Goal: Task Accomplishment & Management: Manage account settings

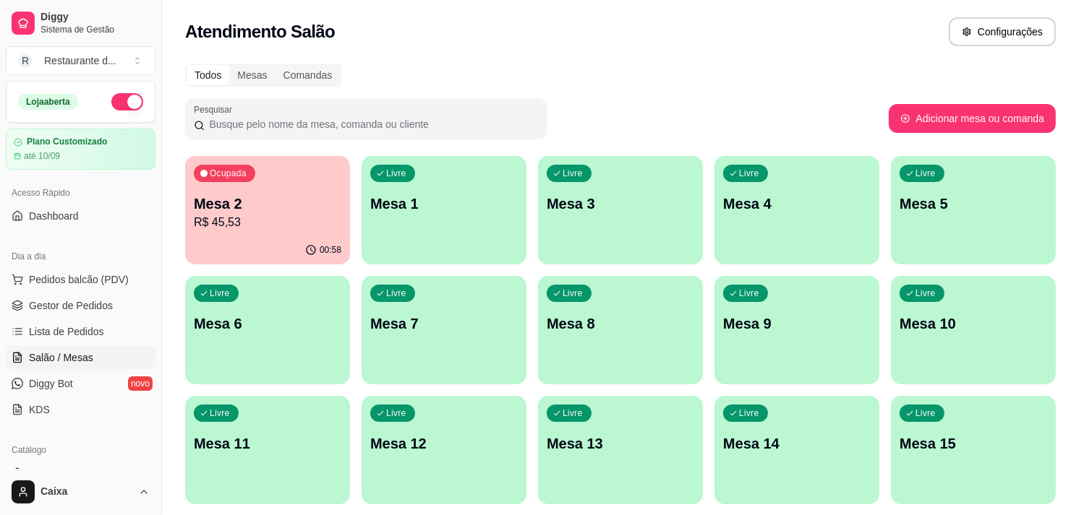
scroll to position [160, 0]
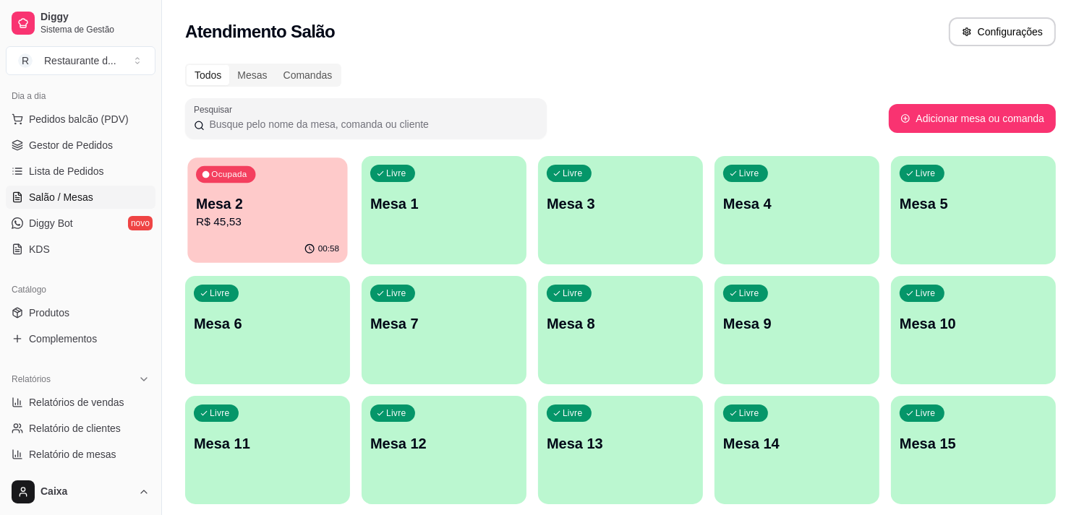
click at [320, 234] on div "Ocupada Mesa 2 R$ 45,53" at bounding box center [267, 197] width 160 height 78
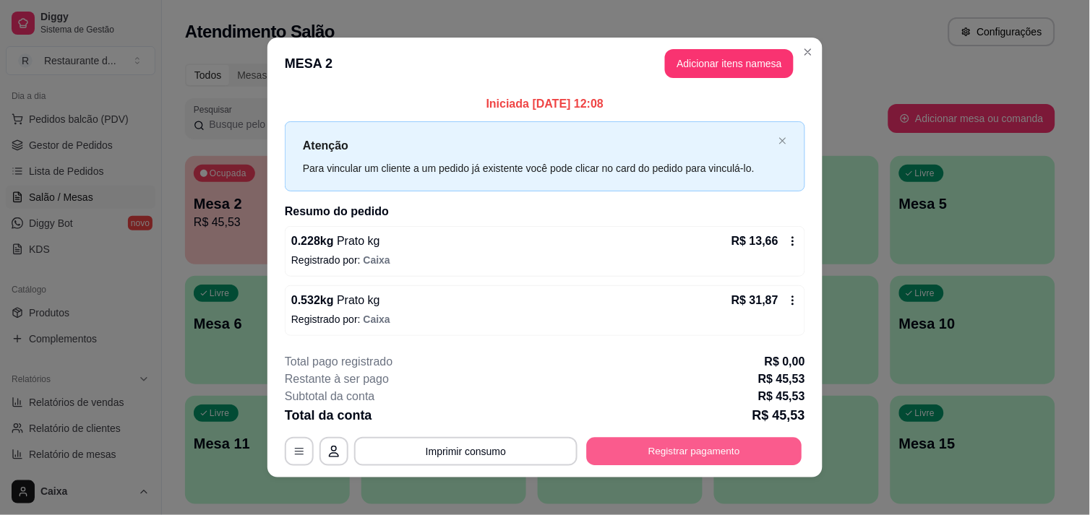
click at [720, 450] on button "Registrar pagamento" at bounding box center [694, 452] width 215 height 28
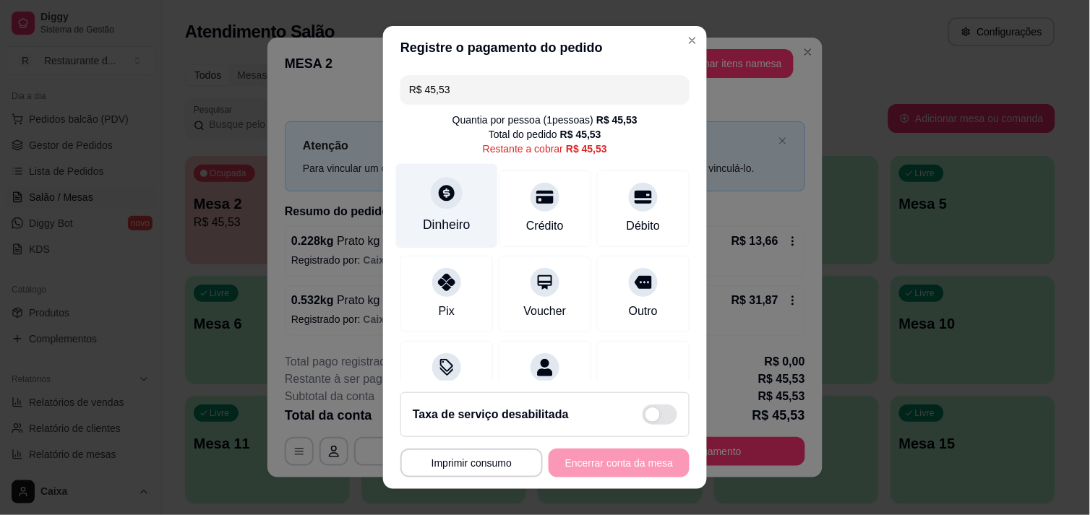
click at [450, 207] on div "Dinheiro" at bounding box center [447, 205] width 102 height 85
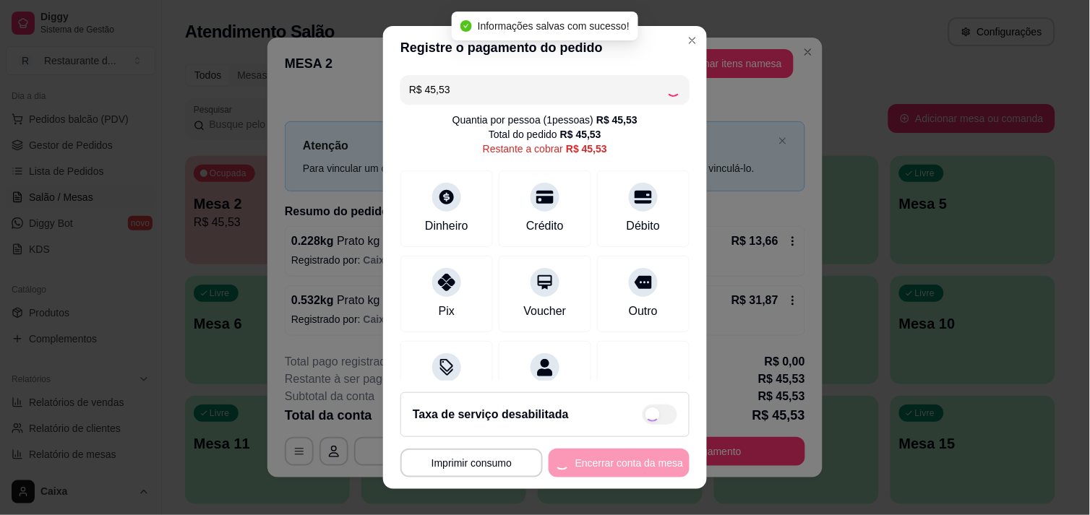
type input "R$ 0,00"
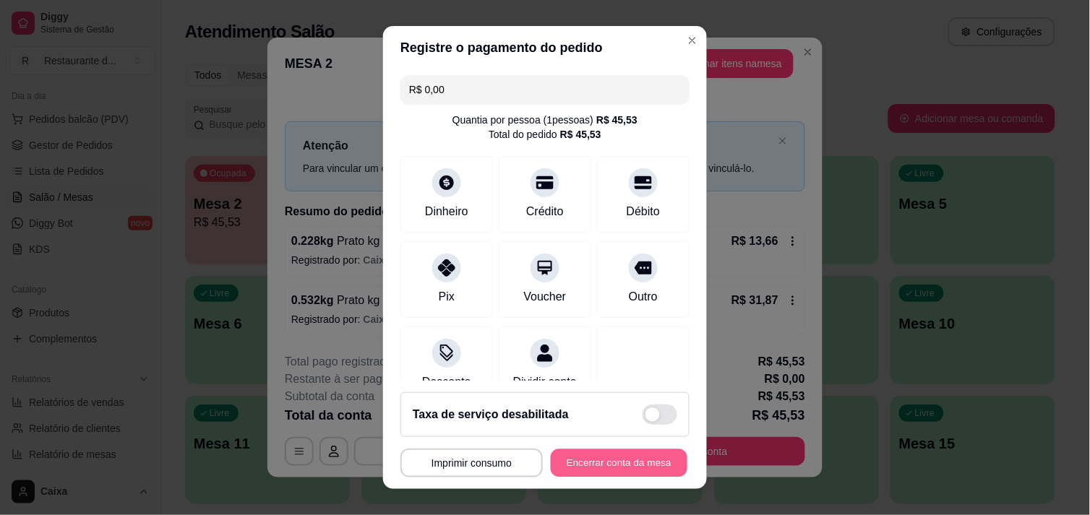
click at [583, 457] on button "Encerrar conta da mesa" at bounding box center [619, 464] width 137 height 28
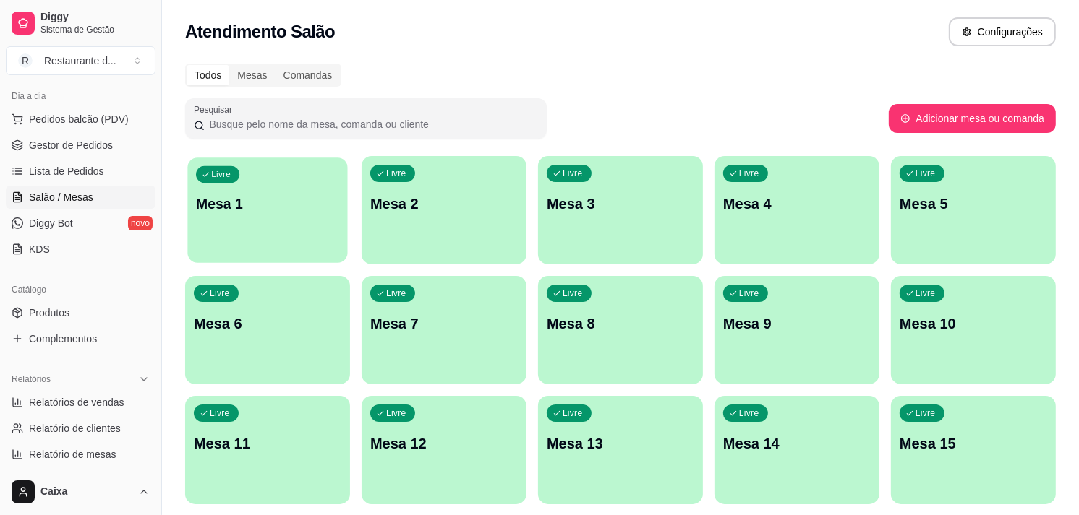
click at [229, 249] on div "button" at bounding box center [267, 254] width 160 height 17
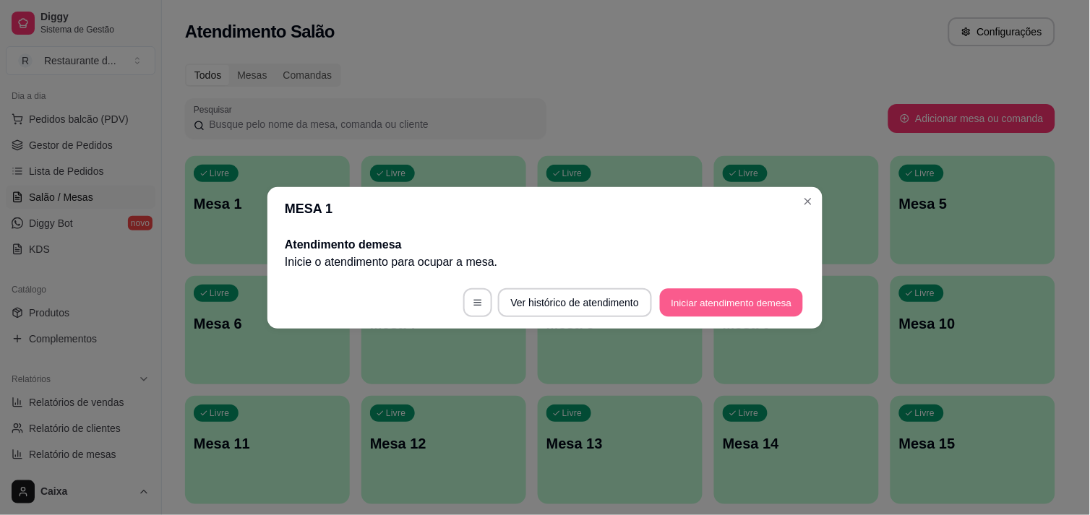
click at [753, 298] on button "Iniciar atendimento de mesa" at bounding box center [731, 302] width 143 height 28
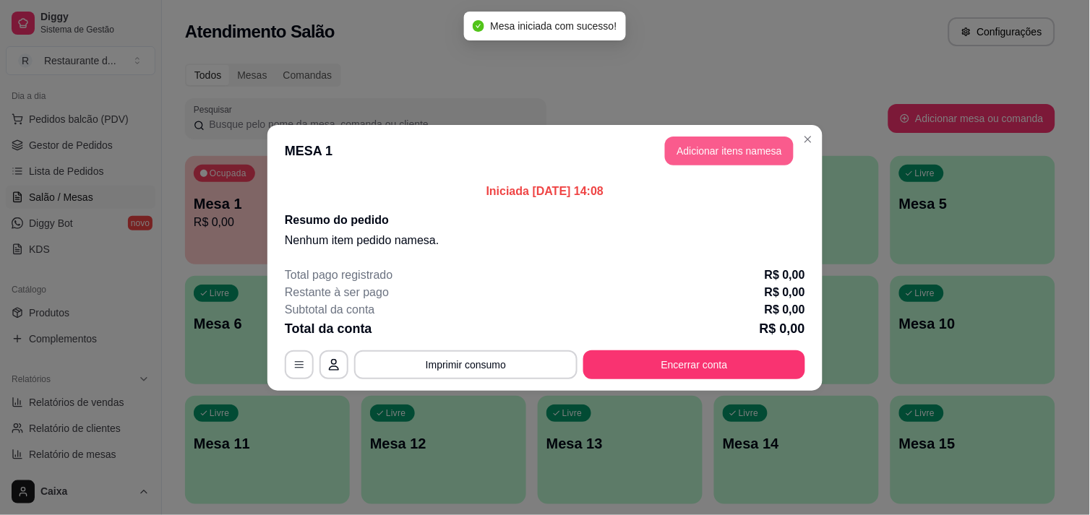
click at [743, 153] on button "Adicionar itens na mesa" at bounding box center [729, 151] width 129 height 29
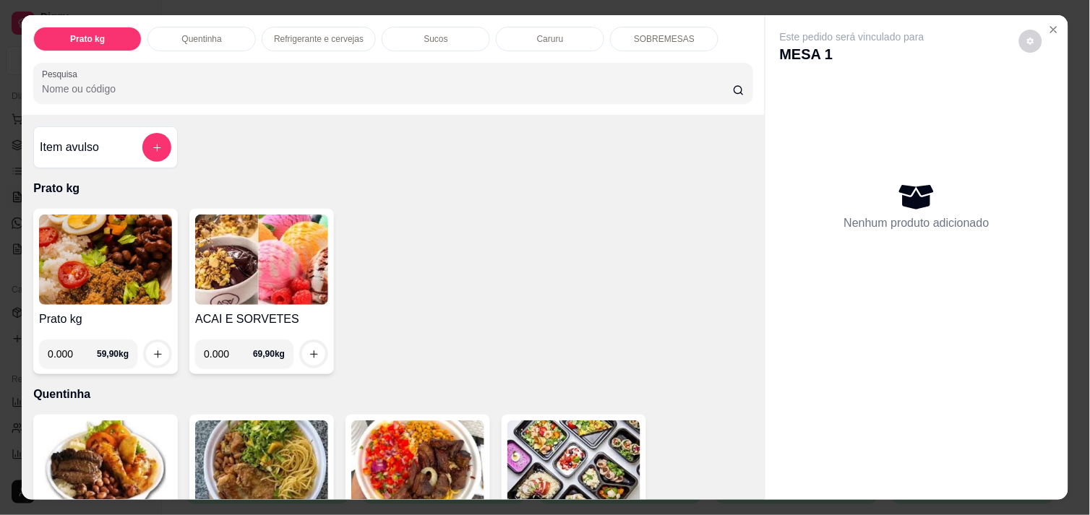
click at [225, 348] on input "0.000" at bounding box center [228, 354] width 49 height 29
type input "0.214"
click at [309, 349] on icon "increase-product-quantity" at bounding box center [314, 354] width 11 height 11
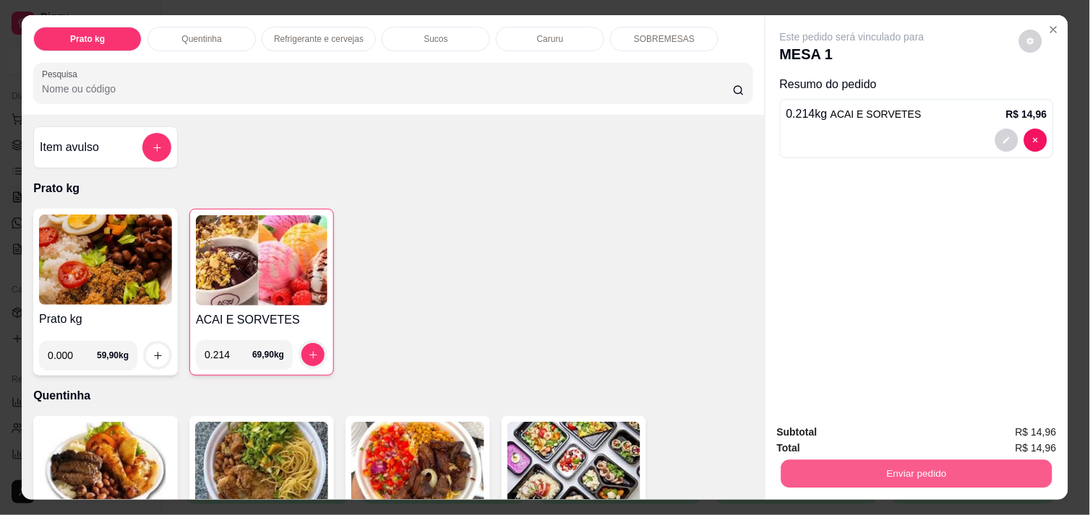
click at [950, 463] on button "Enviar pedido" at bounding box center [917, 474] width 271 height 28
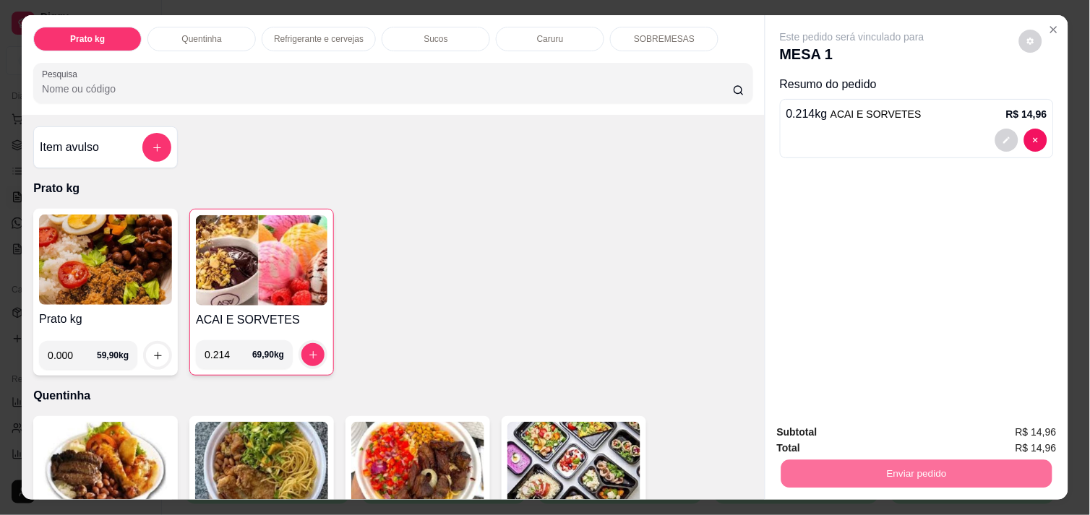
click at [884, 430] on button "Não registrar e enviar pedido" at bounding box center [869, 432] width 146 height 27
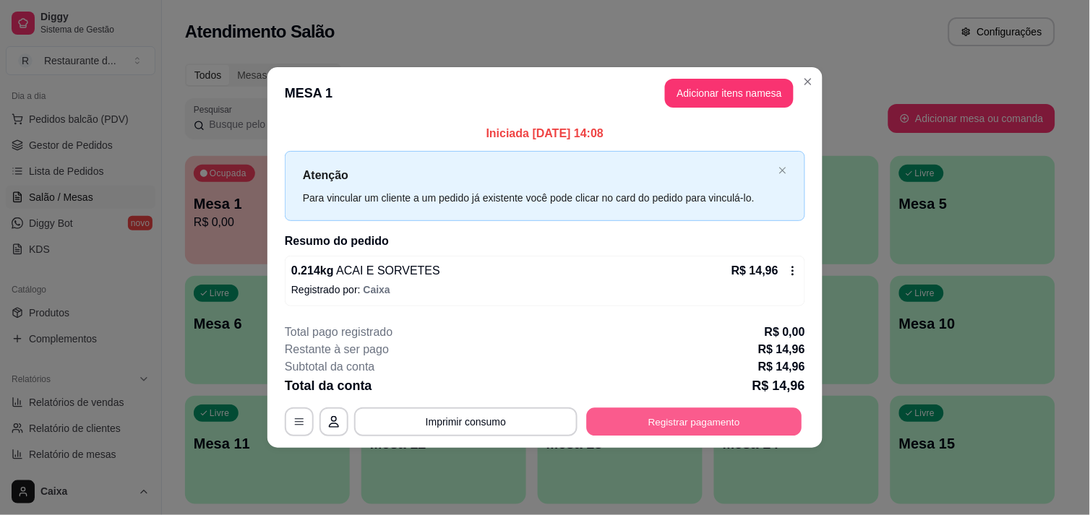
click at [770, 417] on button "Registrar pagamento" at bounding box center [694, 422] width 215 height 28
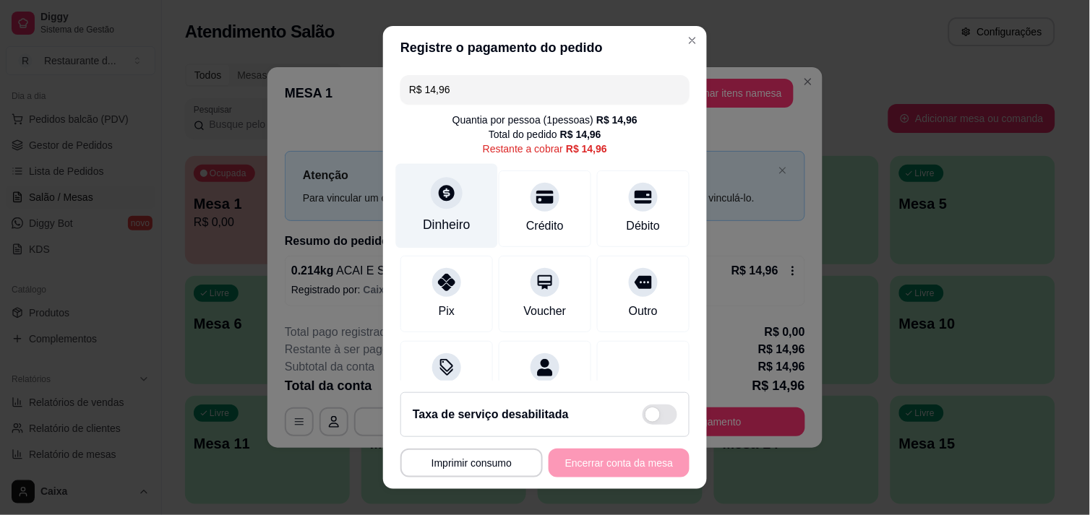
click at [421, 206] on div "Dinheiro" at bounding box center [447, 205] width 102 height 85
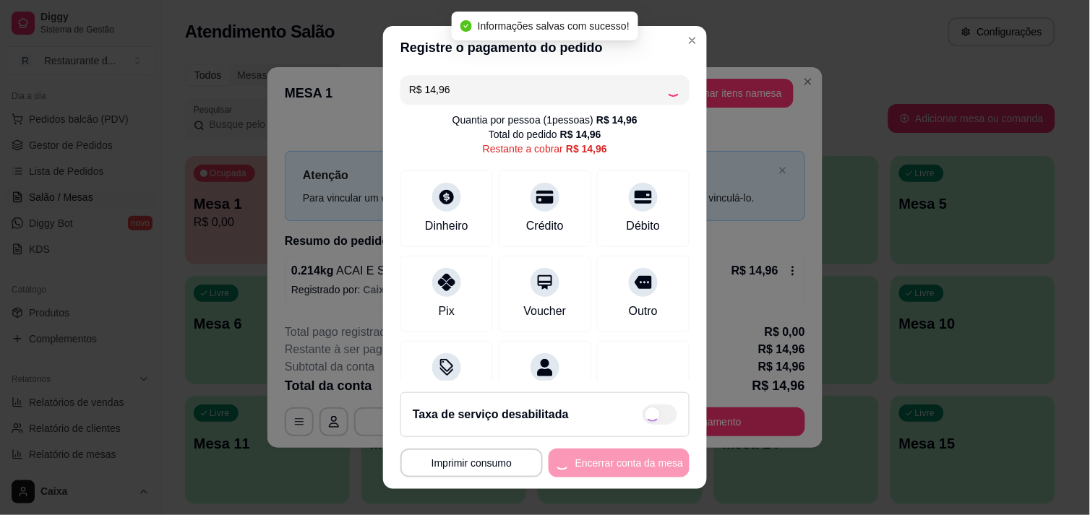
type input "R$ 0,00"
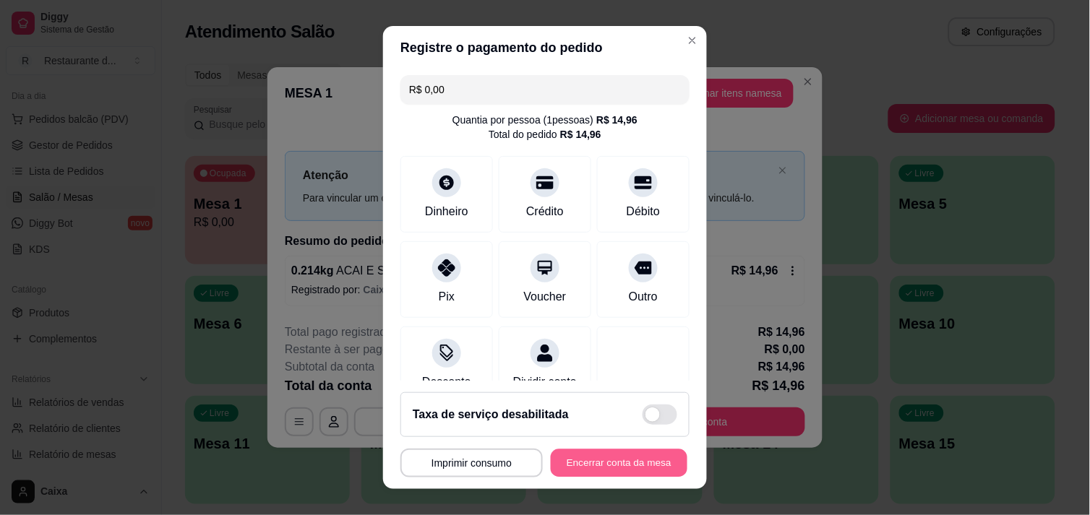
click at [583, 457] on button "Encerrar conta da mesa" at bounding box center [619, 464] width 137 height 28
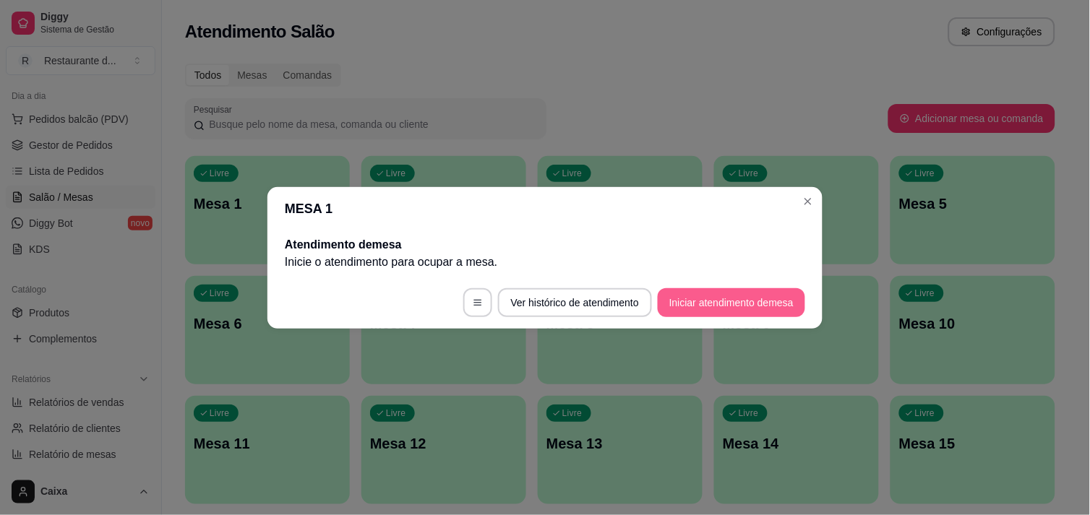
click at [725, 316] on button "Iniciar atendimento de mesa" at bounding box center [731, 302] width 147 height 29
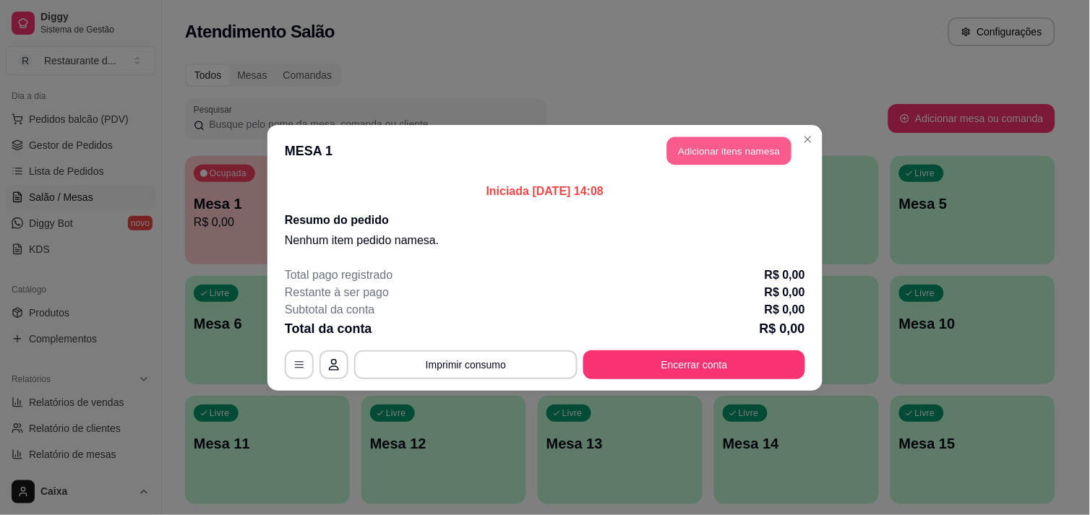
click at [737, 146] on button "Adicionar itens na mesa" at bounding box center [729, 151] width 124 height 28
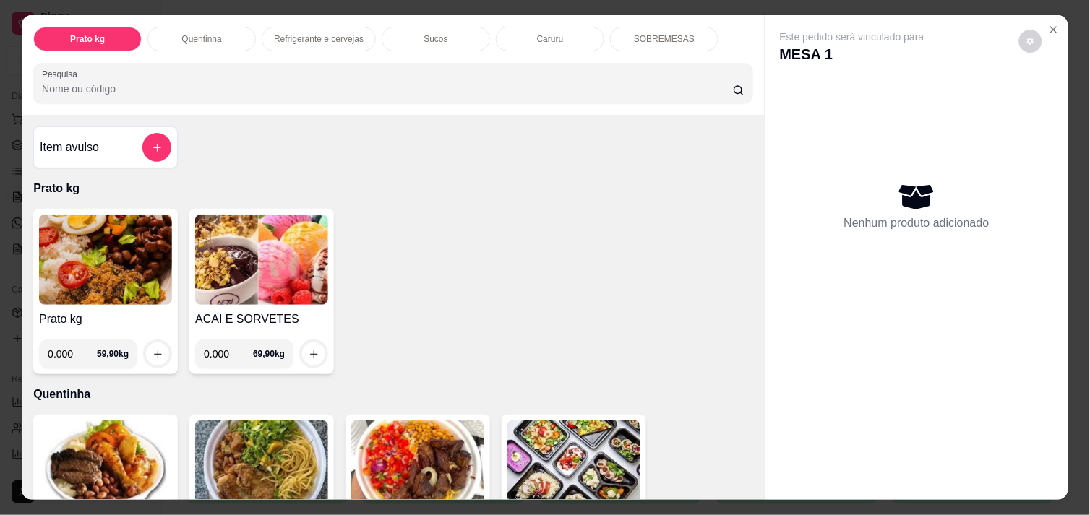
click at [226, 348] on input "0.000" at bounding box center [228, 354] width 49 height 29
type input "0.154"
click at [309, 351] on icon "increase-product-quantity" at bounding box center [314, 354] width 11 height 11
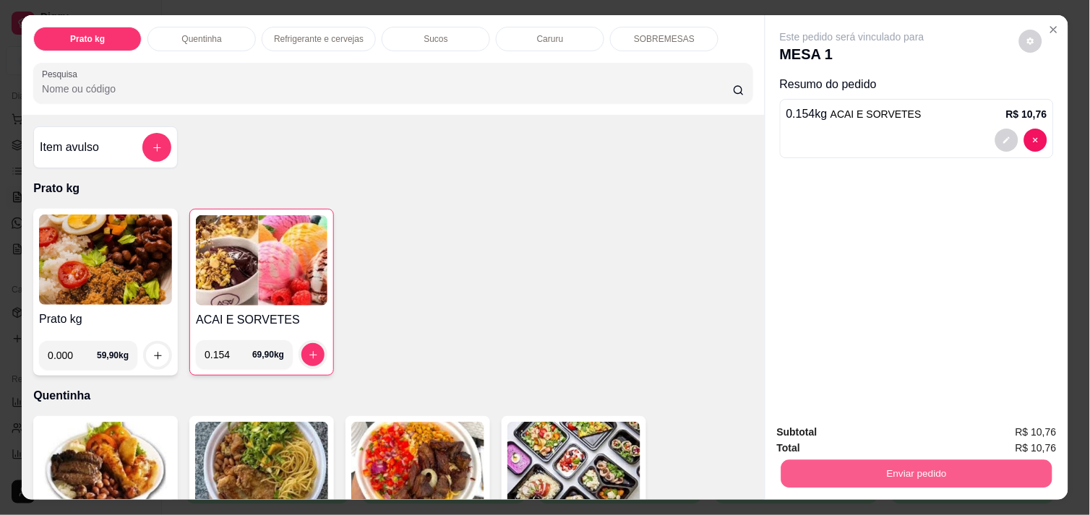
click at [842, 472] on button "Enviar pedido" at bounding box center [917, 474] width 271 height 28
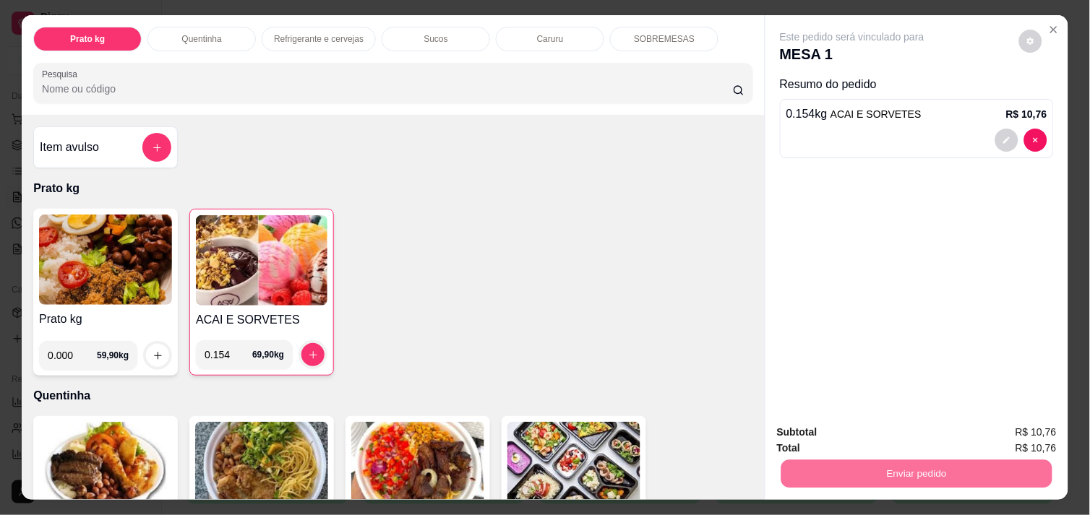
click at [841, 432] on button "Não registrar e enviar pedido" at bounding box center [869, 432] width 146 height 27
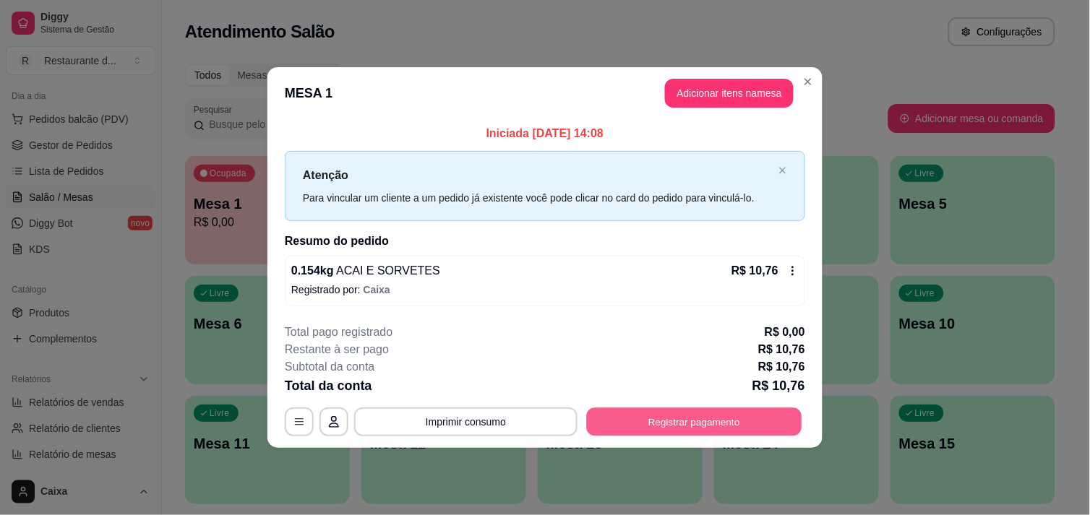
click at [756, 430] on button "Registrar pagamento" at bounding box center [694, 422] width 215 height 28
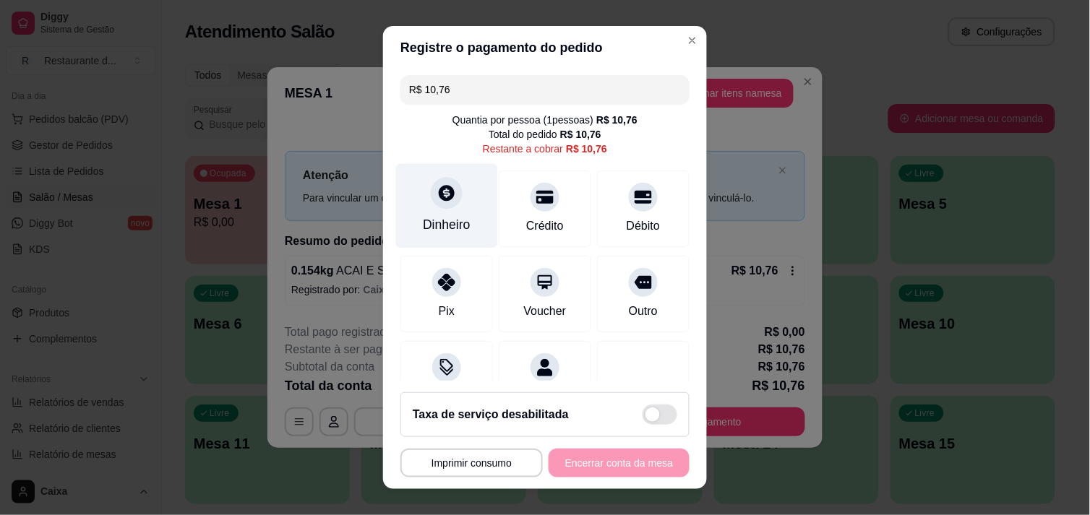
click at [447, 229] on div "Dinheiro" at bounding box center [447, 224] width 48 height 19
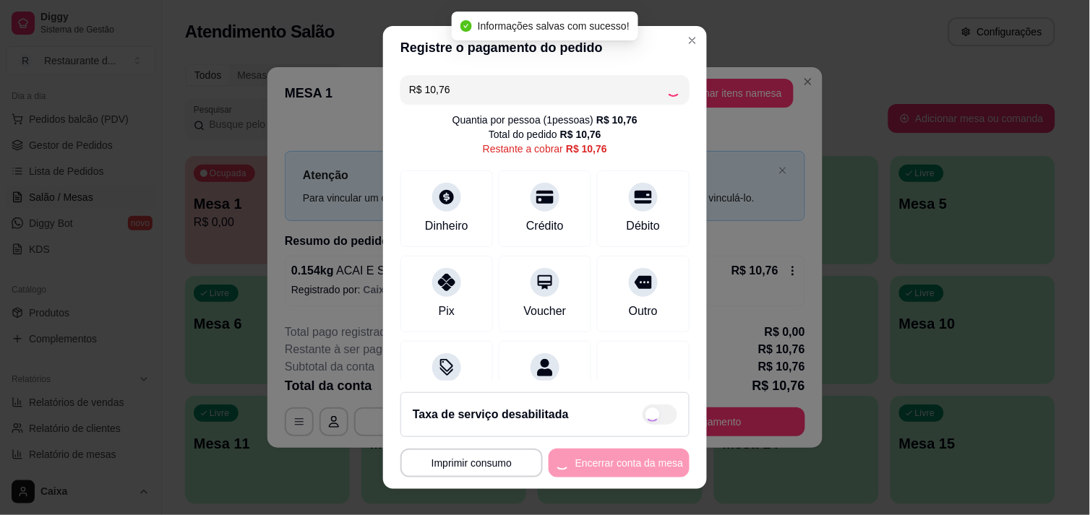
type input "R$ 0,00"
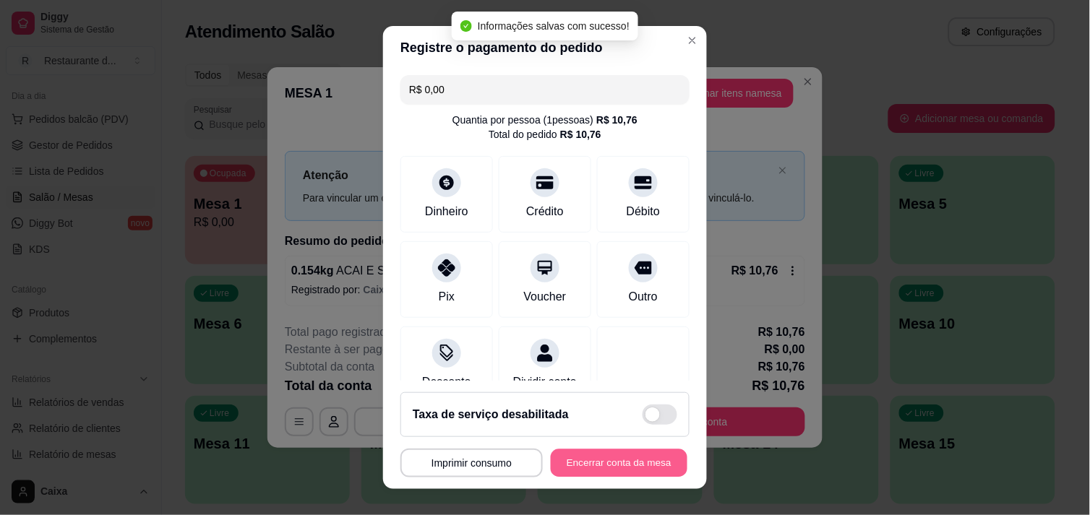
click at [588, 468] on button "Encerrar conta da mesa" at bounding box center [619, 464] width 137 height 28
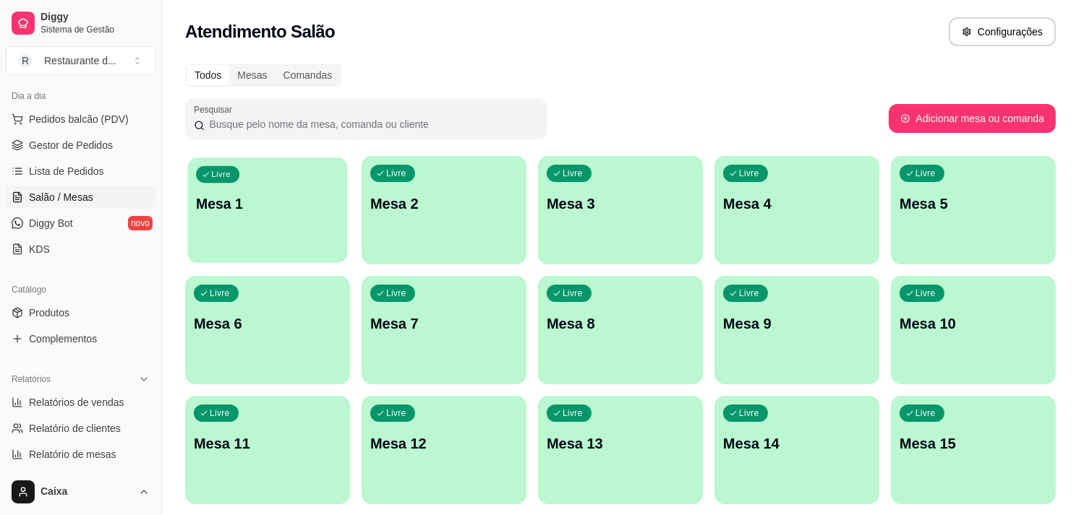
click at [328, 201] on p "Mesa 1" at bounding box center [267, 204] width 143 height 20
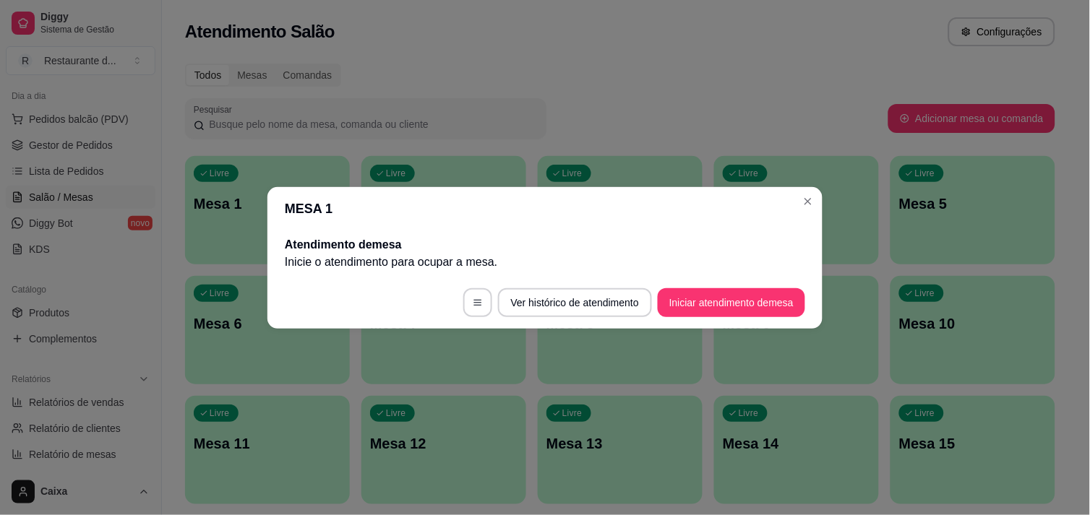
click at [785, 284] on footer "Ver histórico de atendimento Iniciar atendimento de mesa" at bounding box center [544, 303] width 555 height 52
click at [777, 292] on button "Iniciar atendimento de mesa" at bounding box center [731, 302] width 143 height 28
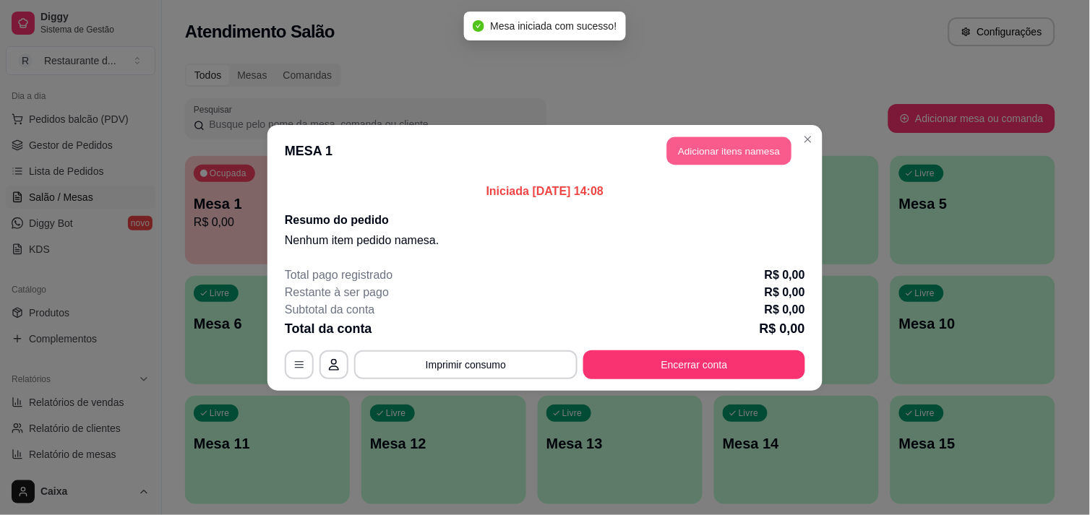
click at [720, 145] on button "Adicionar itens na mesa" at bounding box center [729, 151] width 124 height 28
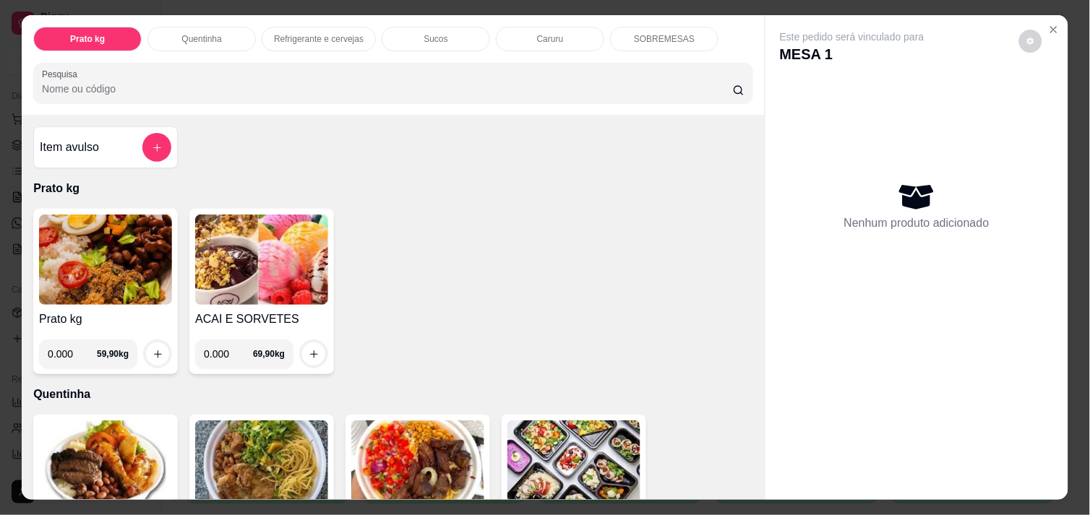
click at [226, 356] on input "0.000" at bounding box center [228, 354] width 49 height 29
type input "0.088"
click at [320, 349] on div at bounding box center [313, 354] width 29 height 29
click at [303, 343] on button "increase-product-quantity" at bounding box center [314, 354] width 22 height 22
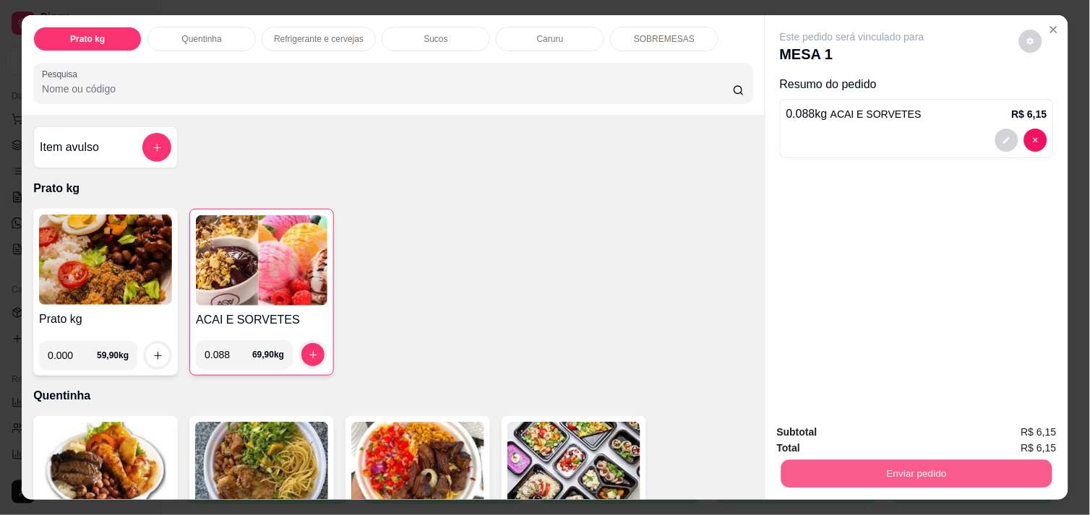
click at [886, 466] on button "Enviar pedido" at bounding box center [917, 474] width 271 height 28
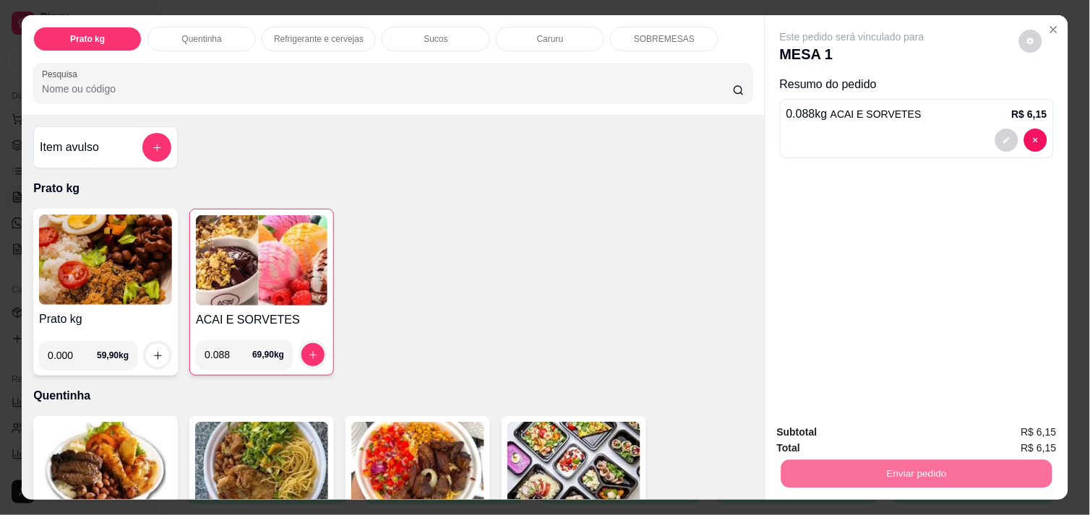
click at [854, 422] on button "Não registrar e enviar pedido" at bounding box center [869, 432] width 146 height 27
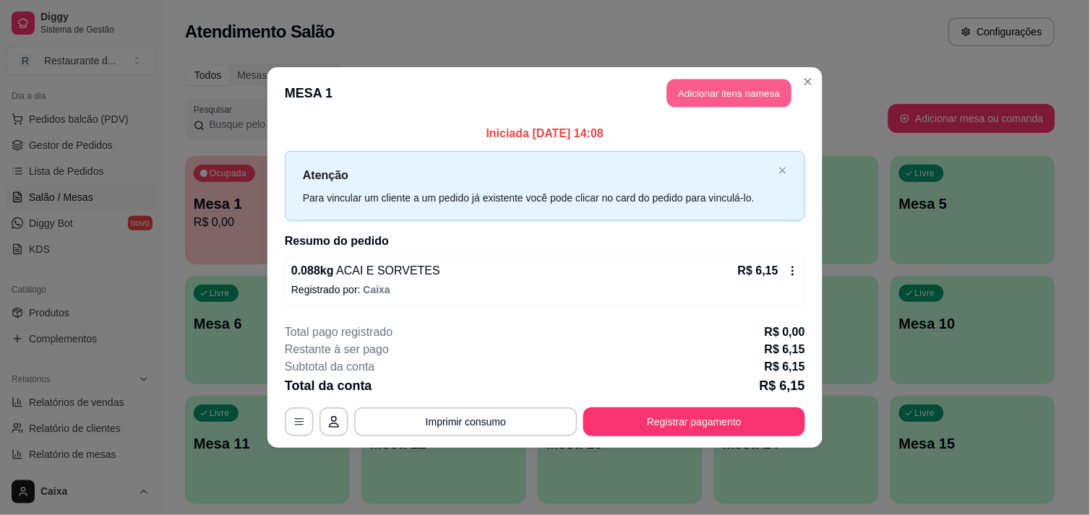
click at [724, 91] on button "Adicionar itens na mesa" at bounding box center [729, 94] width 124 height 28
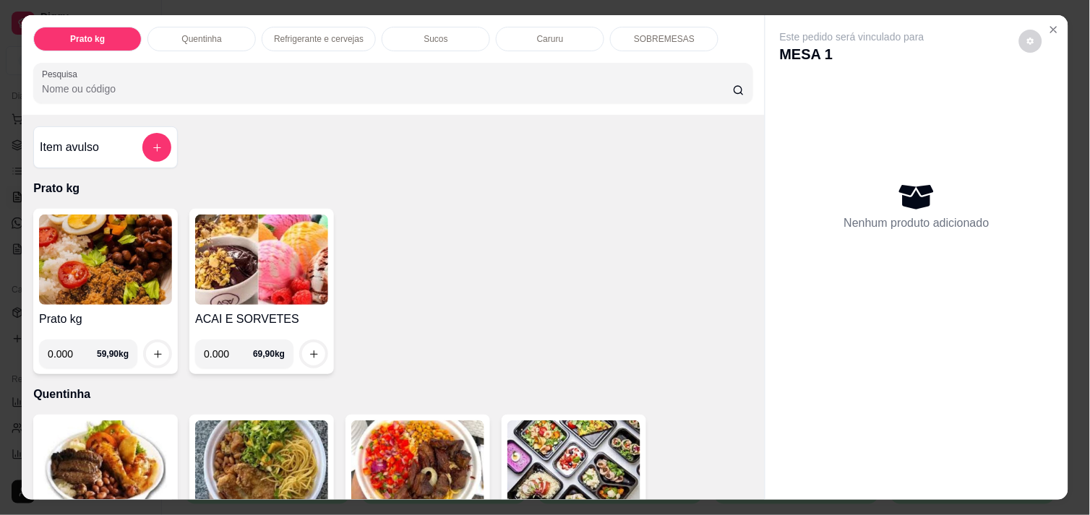
click at [223, 354] on input "0.000" at bounding box center [228, 354] width 49 height 29
type input "0.206"
click at [309, 349] on icon "increase-product-quantity" at bounding box center [314, 354] width 11 height 11
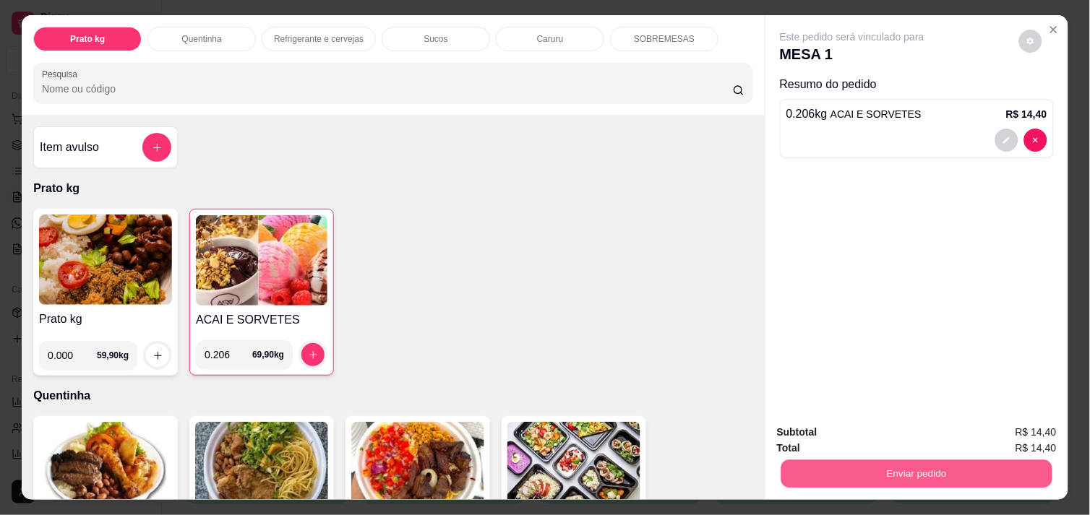
click at [870, 460] on button "Enviar pedido" at bounding box center [917, 474] width 271 height 28
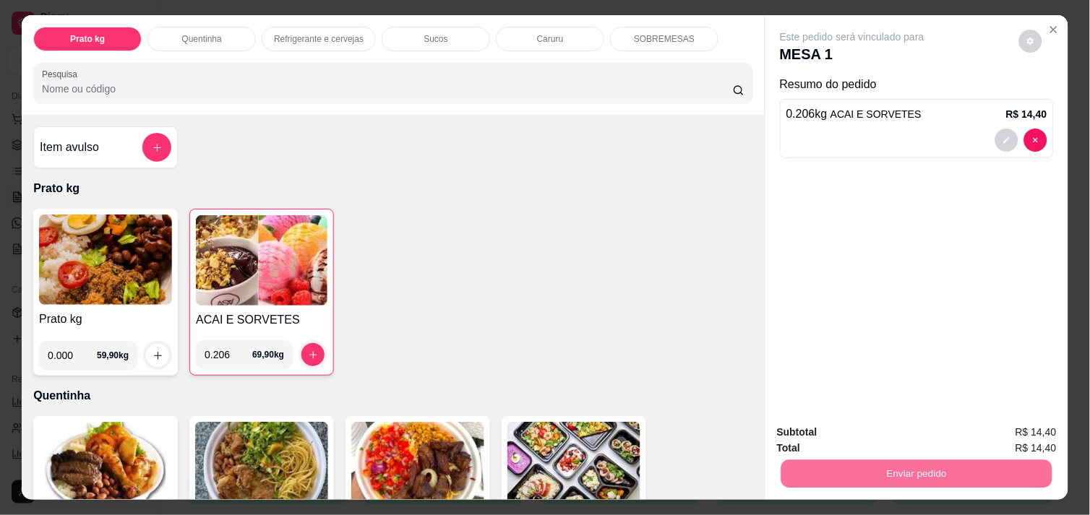
click at [857, 435] on button "Não registrar e enviar pedido" at bounding box center [869, 432] width 146 height 27
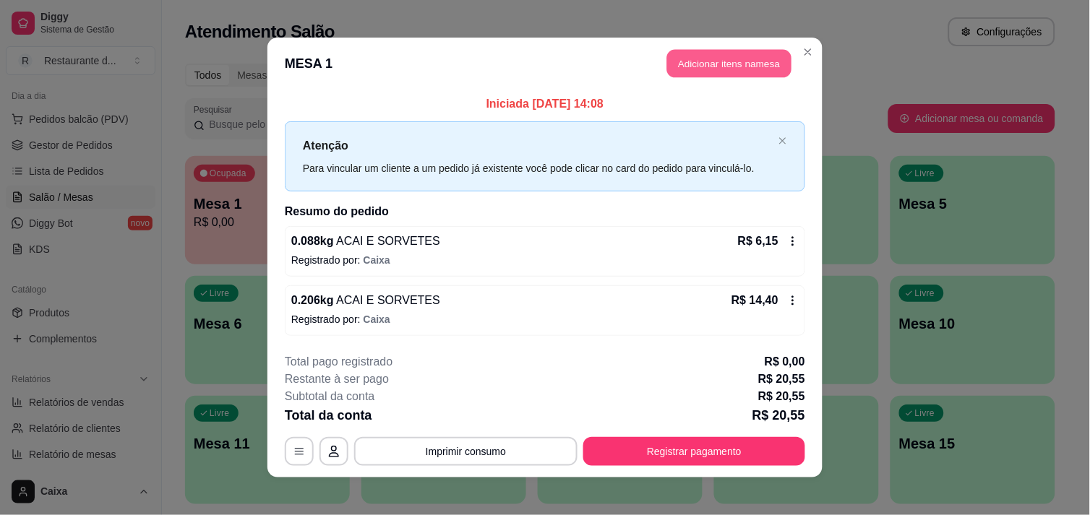
click at [730, 65] on button "Adicionar itens na mesa" at bounding box center [729, 64] width 124 height 28
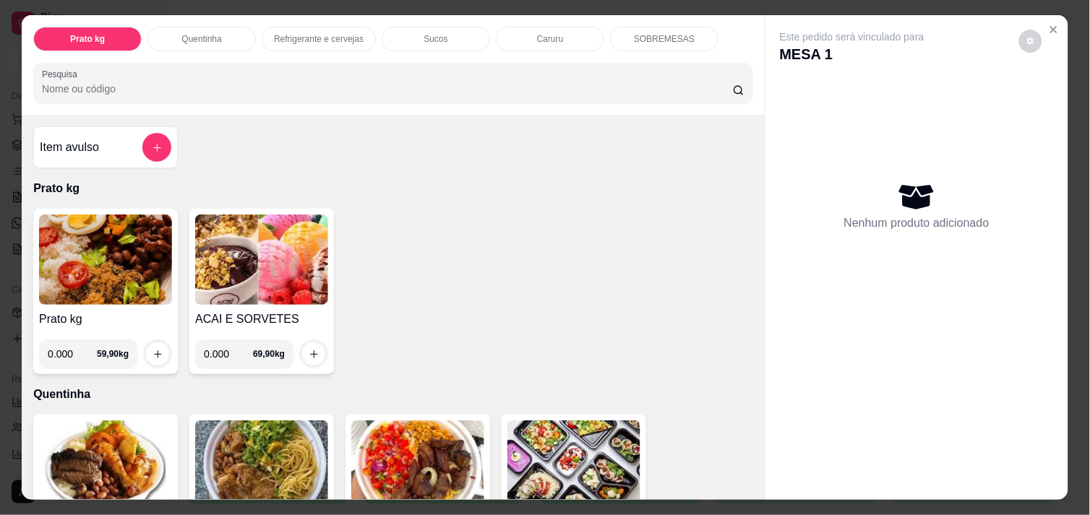
click at [224, 358] on input "0.000" at bounding box center [228, 354] width 49 height 29
type input "0.090"
click at [303, 348] on button "increase-product-quantity" at bounding box center [314, 354] width 22 height 22
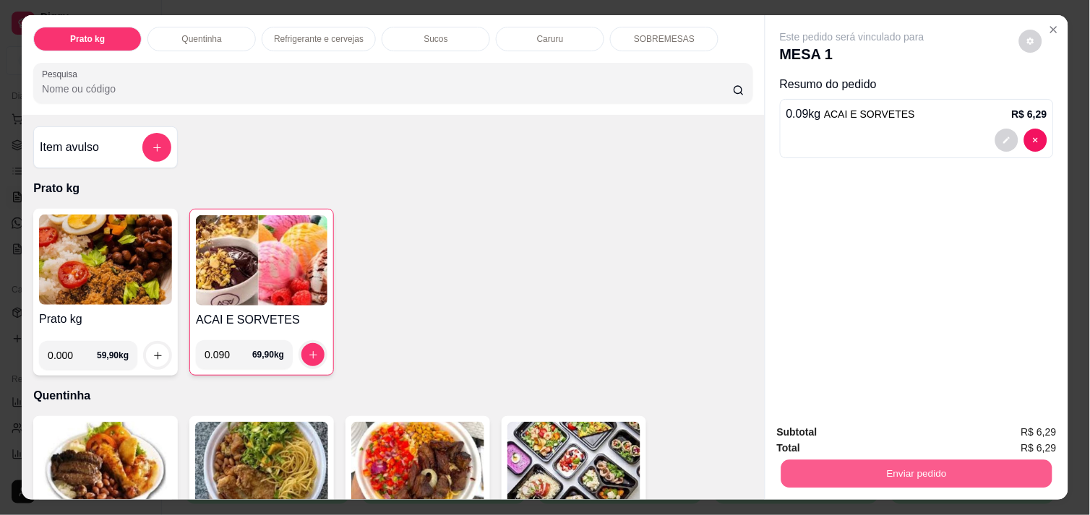
click at [915, 460] on button "Enviar pedido" at bounding box center [917, 474] width 271 height 28
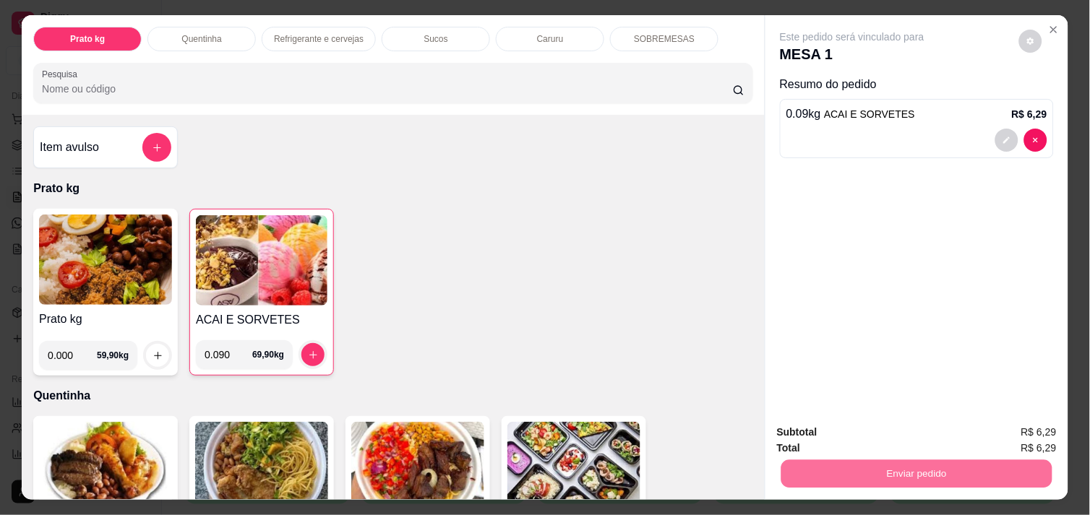
click at [849, 429] on button "Não registrar e enviar pedido" at bounding box center [869, 432] width 146 height 27
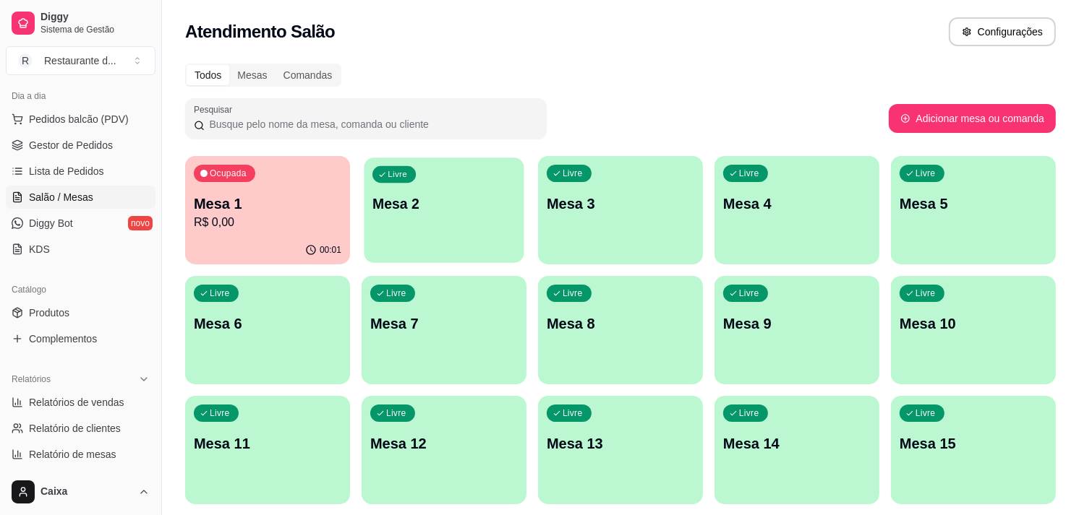
click at [421, 202] on p "Mesa 2" at bounding box center [443, 204] width 143 height 20
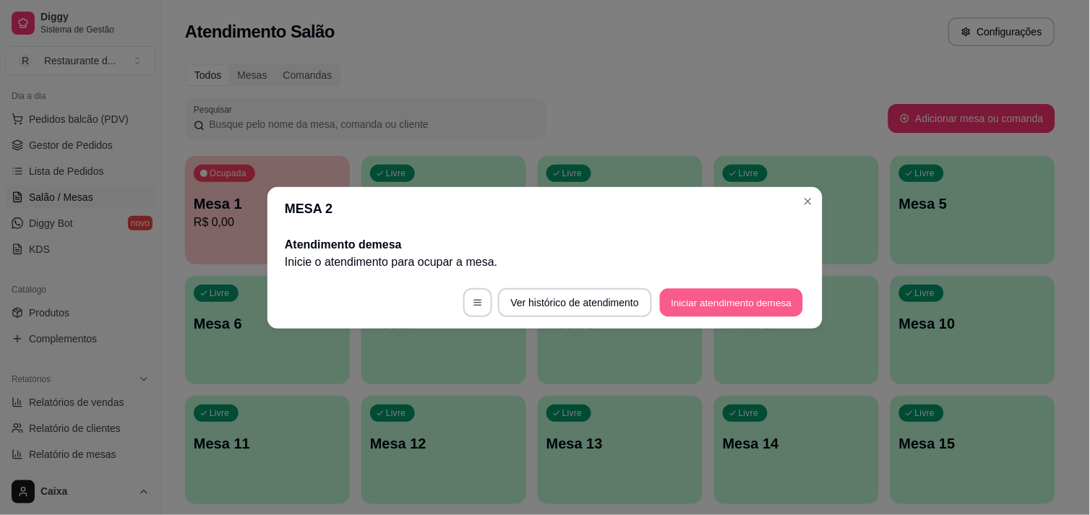
click at [724, 295] on button "Iniciar atendimento de mesa" at bounding box center [731, 302] width 143 height 28
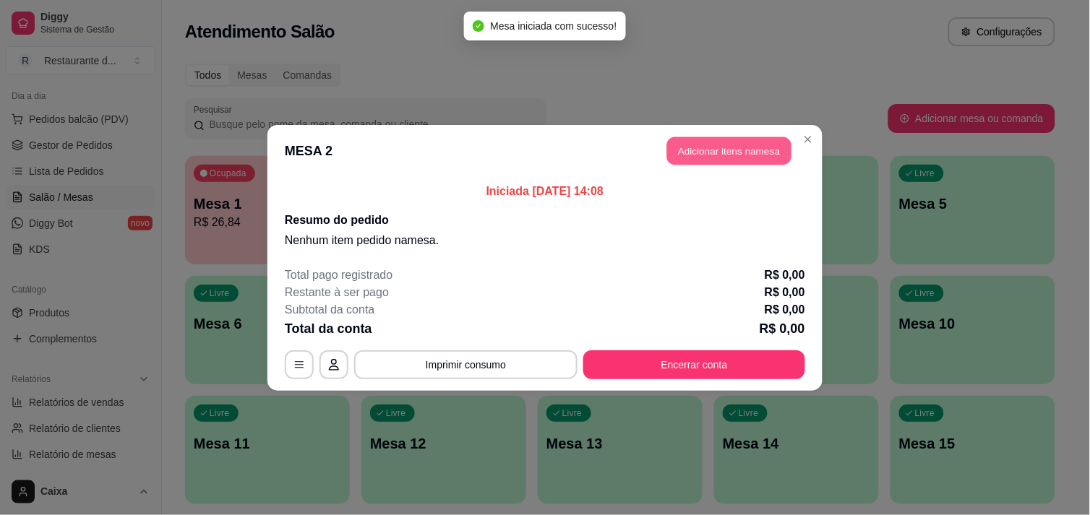
click at [718, 142] on button "Adicionar itens na mesa" at bounding box center [729, 151] width 124 height 28
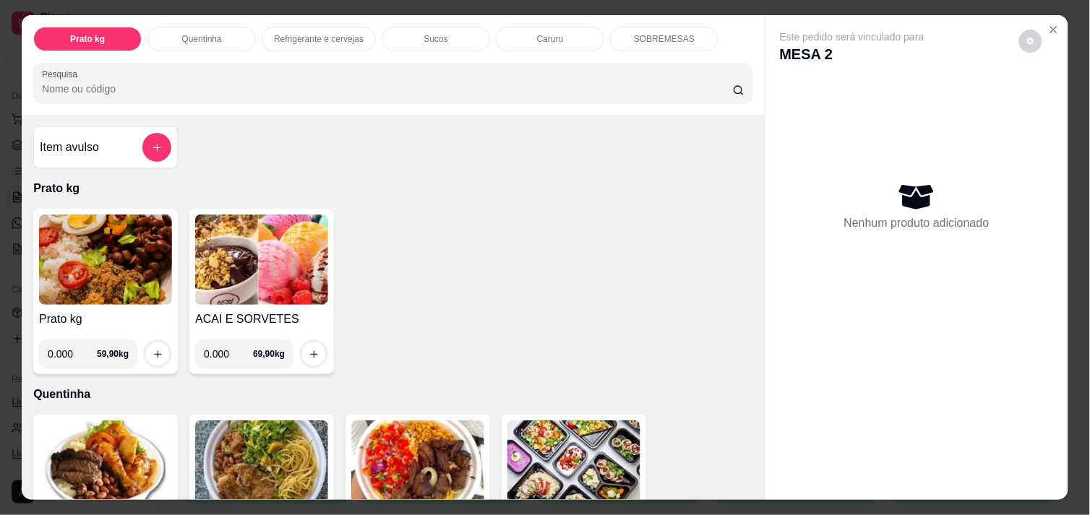
click at [224, 355] on input "0.000" at bounding box center [228, 354] width 49 height 29
type input "0.166"
click at [319, 351] on button "increase-product-quantity" at bounding box center [314, 354] width 22 height 22
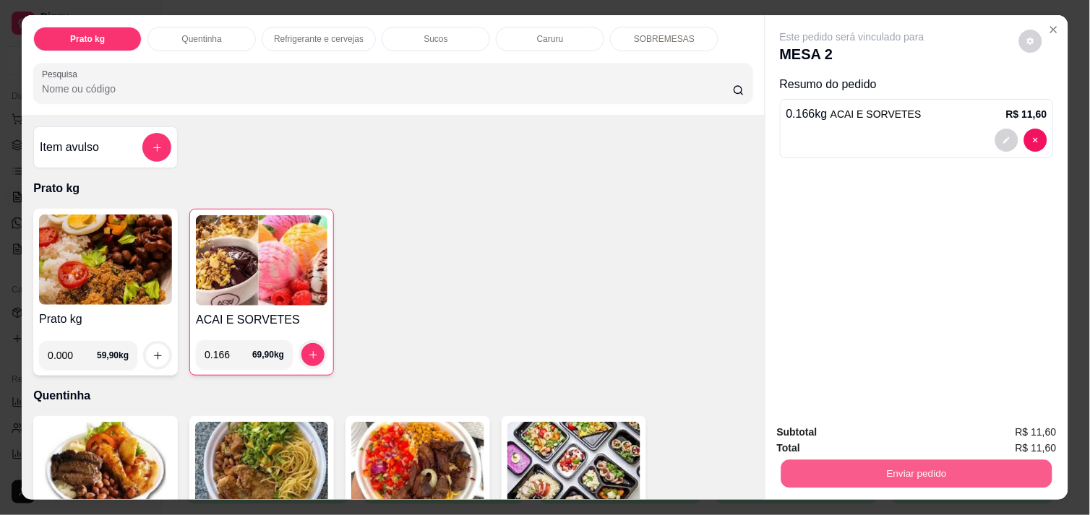
click at [854, 460] on button "Enviar pedido" at bounding box center [917, 474] width 271 height 28
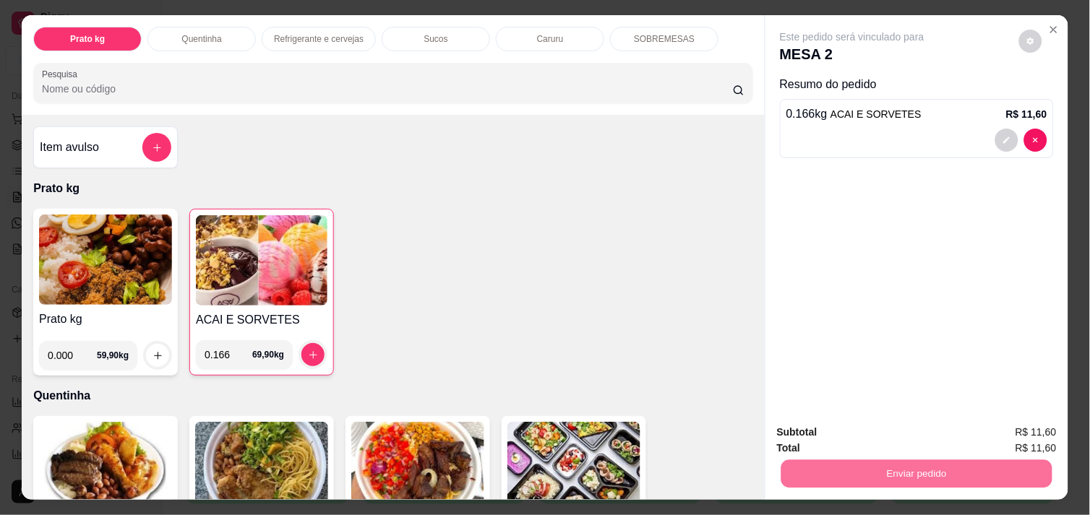
click at [847, 437] on button "Não registrar e enviar pedido" at bounding box center [869, 432] width 146 height 27
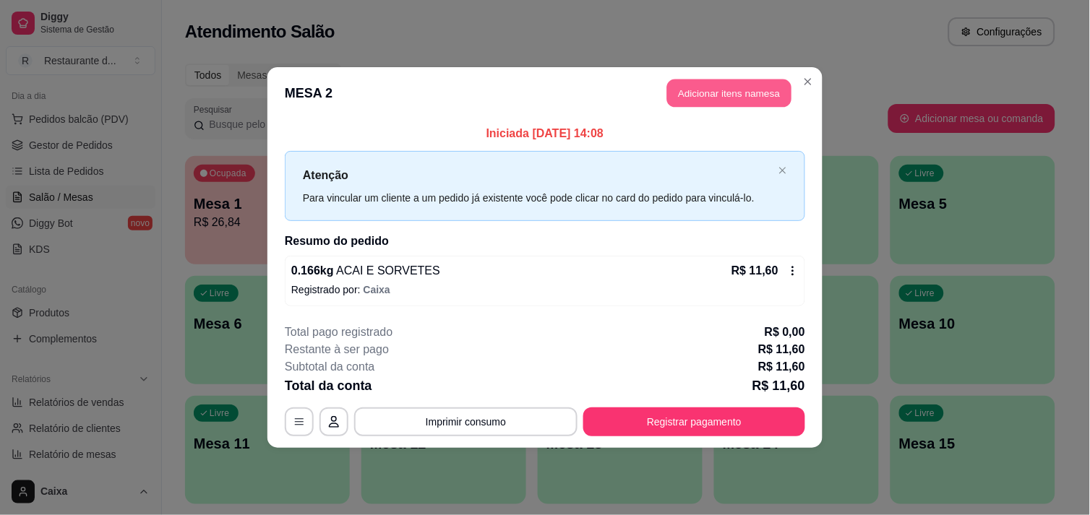
click at [742, 98] on button "Adicionar itens na mesa" at bounding box center [729, 94] width 124 height 28
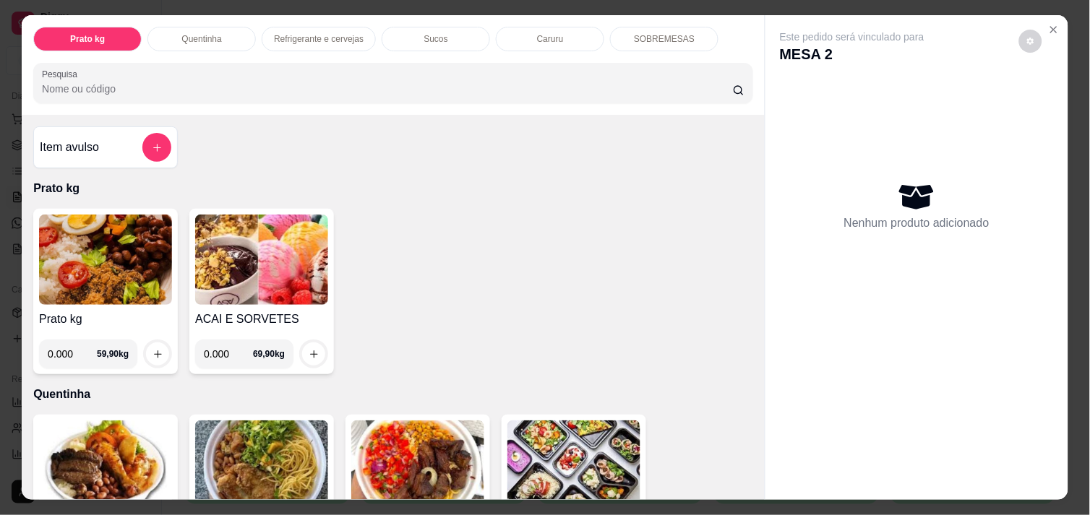
click at [221, 356] on input "0.000" at bounding box center [228, 354] width 49 height 29
type input "0.086"
click at [303, 350] on button "increase-product-quantity" at bounding box center [314, 354] width 22 height 22
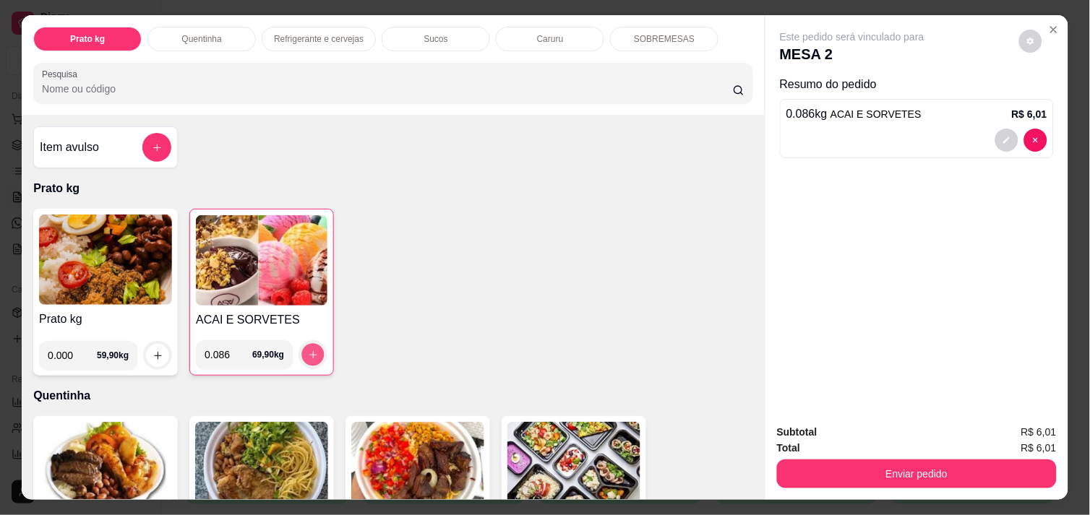
click at [302, 350] on button "increase-product-quantity" at bounding box center [313, 355] width 22 height 22
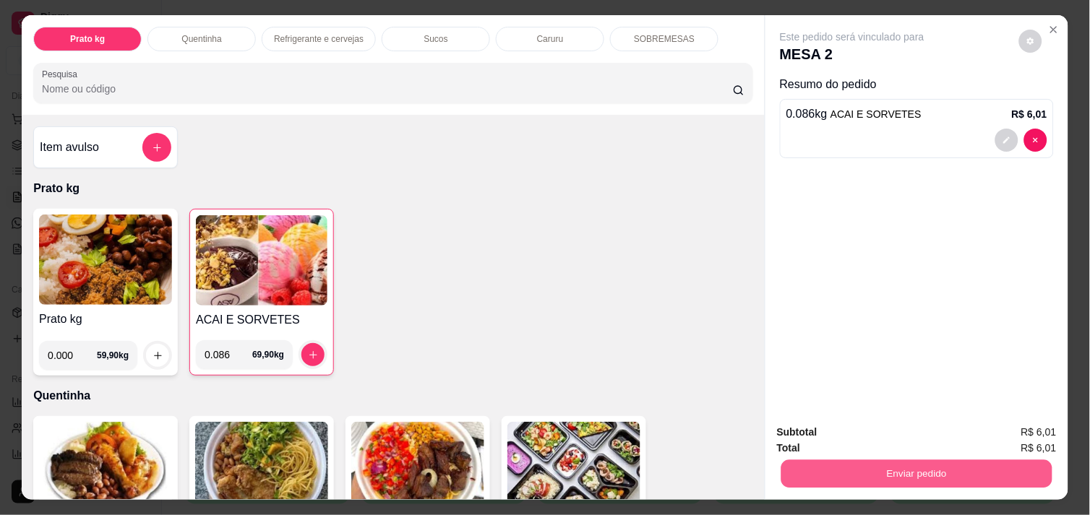
click at [923, 468] on button "Enviar pedido" at bounding box center [917, 474] width 271 height 28
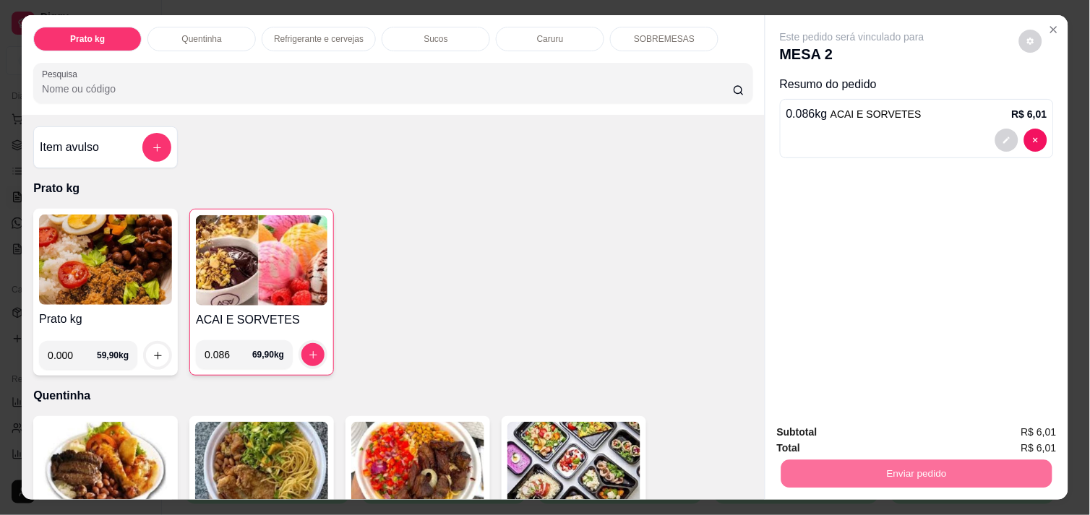
click at [895, 431] on button "Não registrar e enviar pedido" at bounding box center [869, 432] width 146 height 27
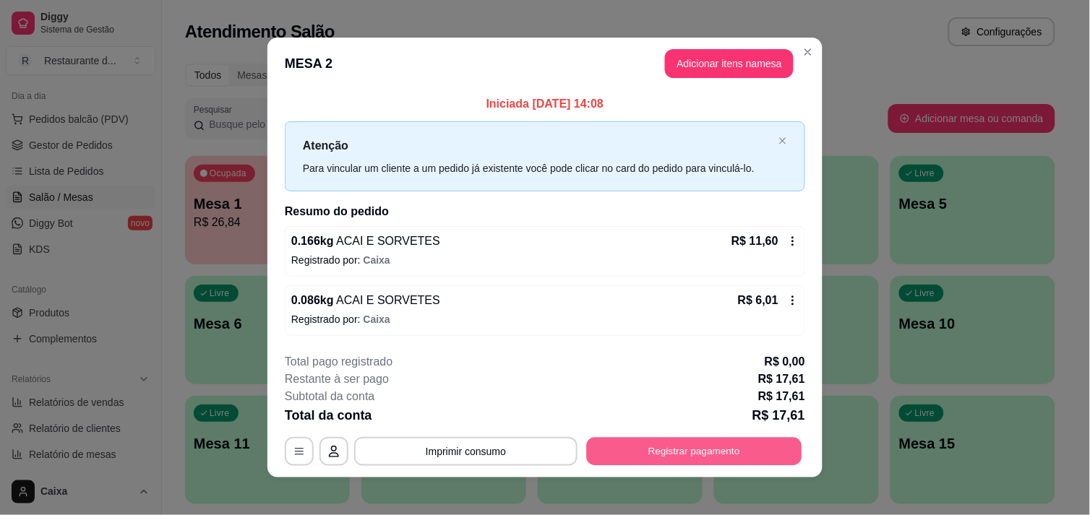
click at [706, 459] on button "Registrar pagamento" at bounding box center [694, 452] width 215 height 28
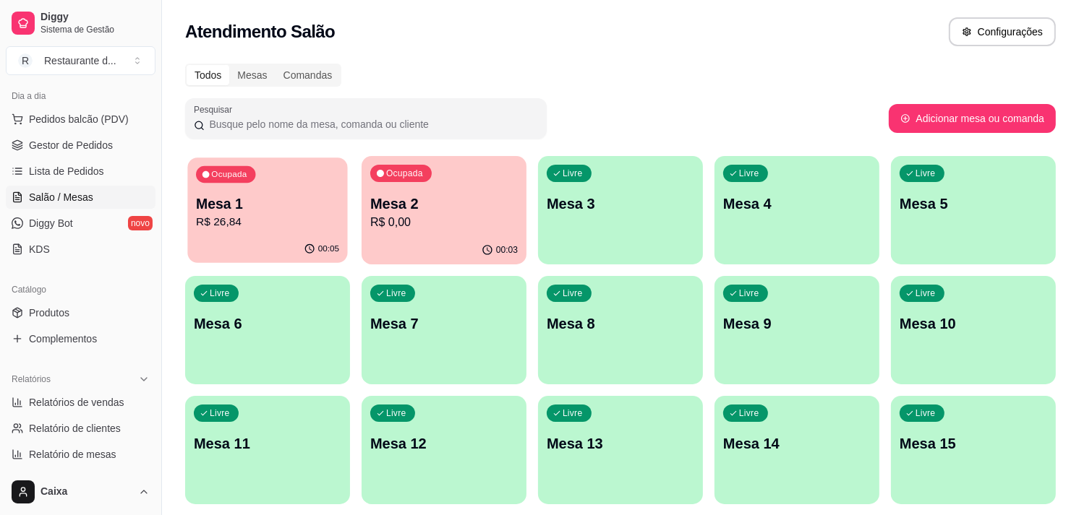
click at [262, 221] on p "R$ 26,84" at bounding box center [267, 222] width 143 height 17
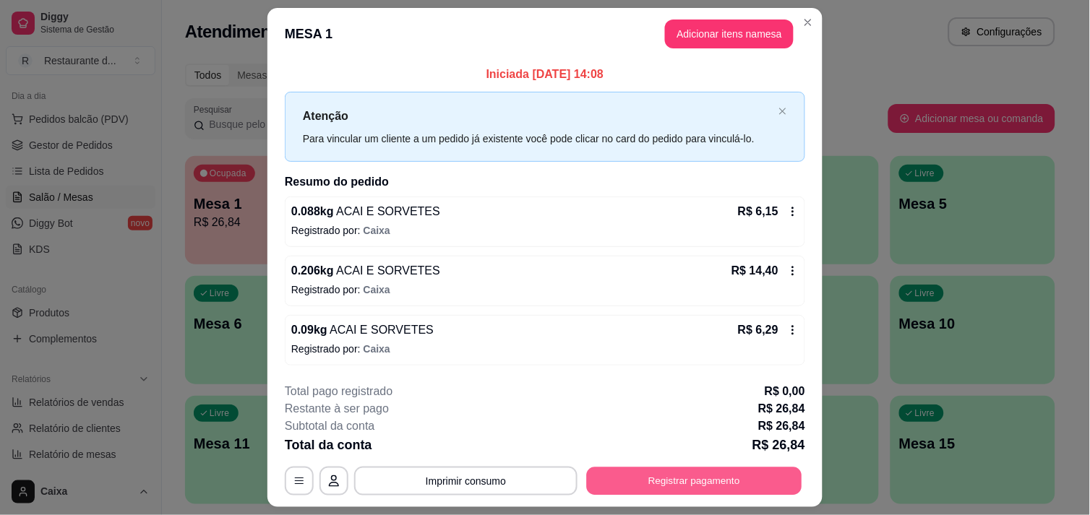
click at [709, 474] on button "Registrar pagamento" at bounding box center [694, 482] width 215 height 28
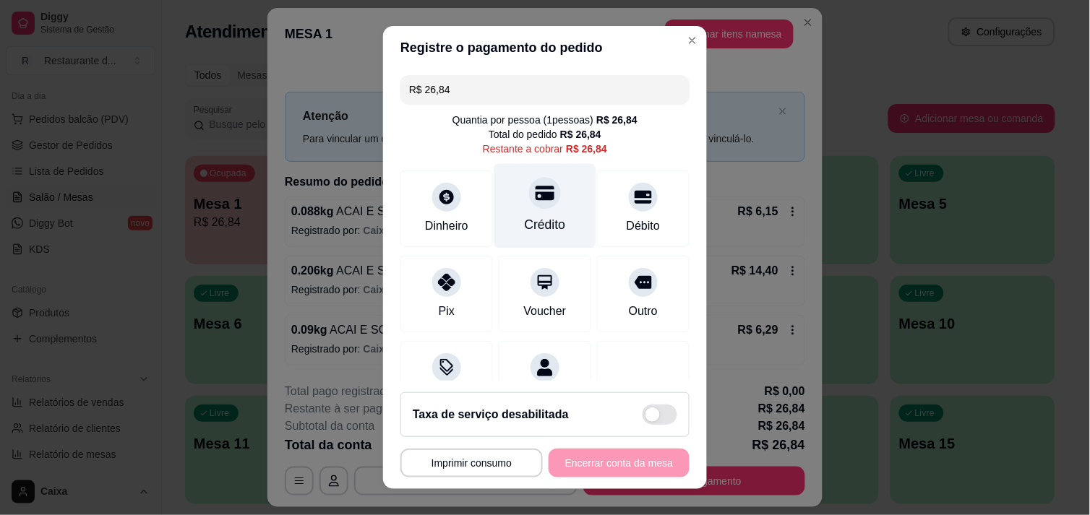
click at [536, 193] on icon at bounding box center [545, 193] width 19 height 14
type input "R$ 0,00"
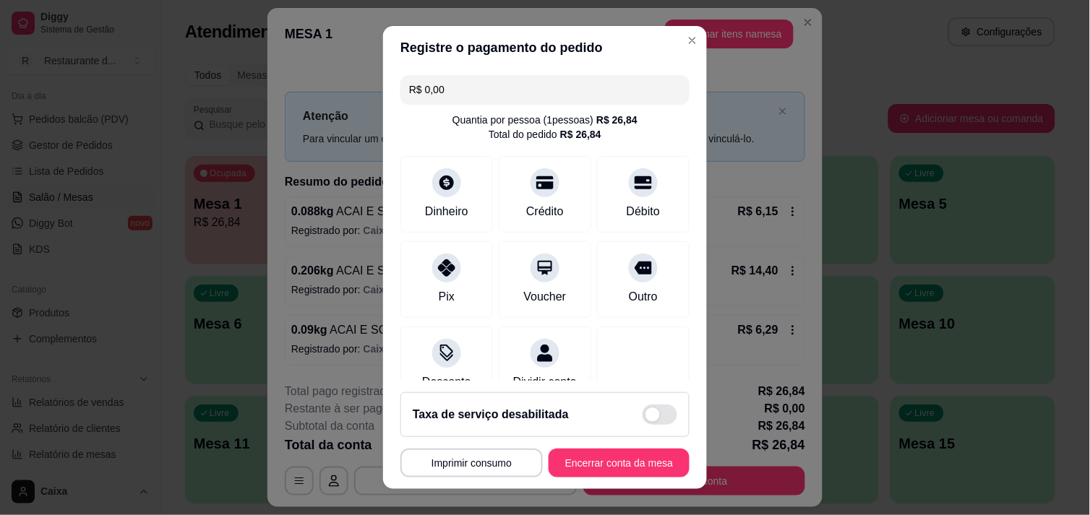
click at [602, 445] on footer "**********" at bounding box center [545, 435] width 324 height 108
click at [602, 453] on button "Encerrar conta da mesa" at bounding box center [619, 464] width 137 height 28
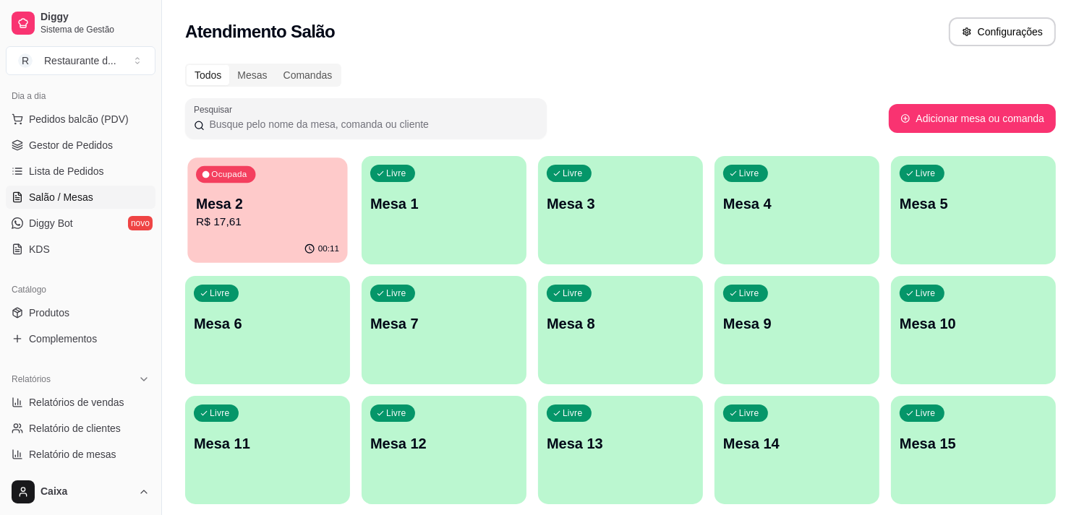
click at [254, 194] on p "Mesa 2" at bounding box center [267, 204] width 143 height 20
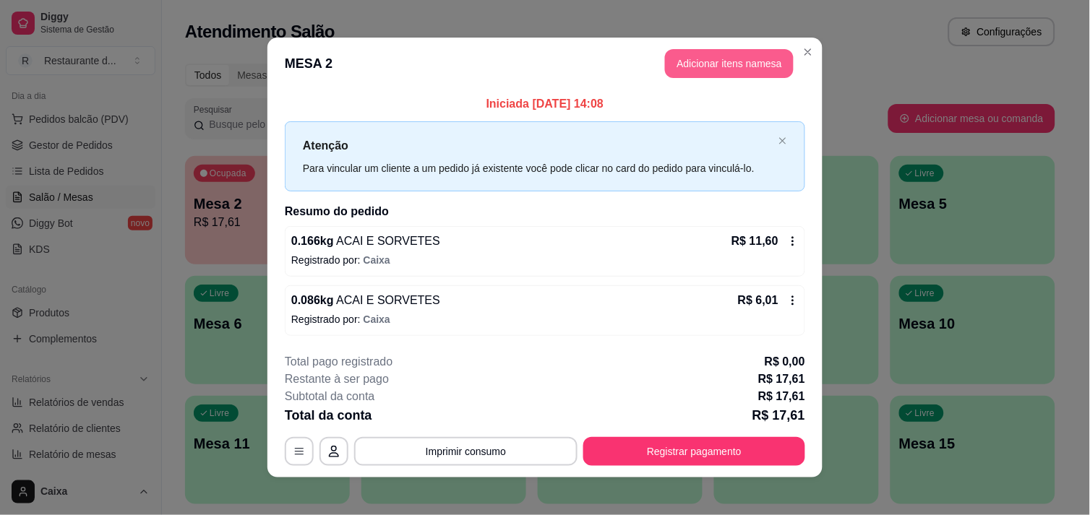
click at [703, 64] on button "Adicionar itens na mesa" at bounding box center [729, 63] width 129 height 29
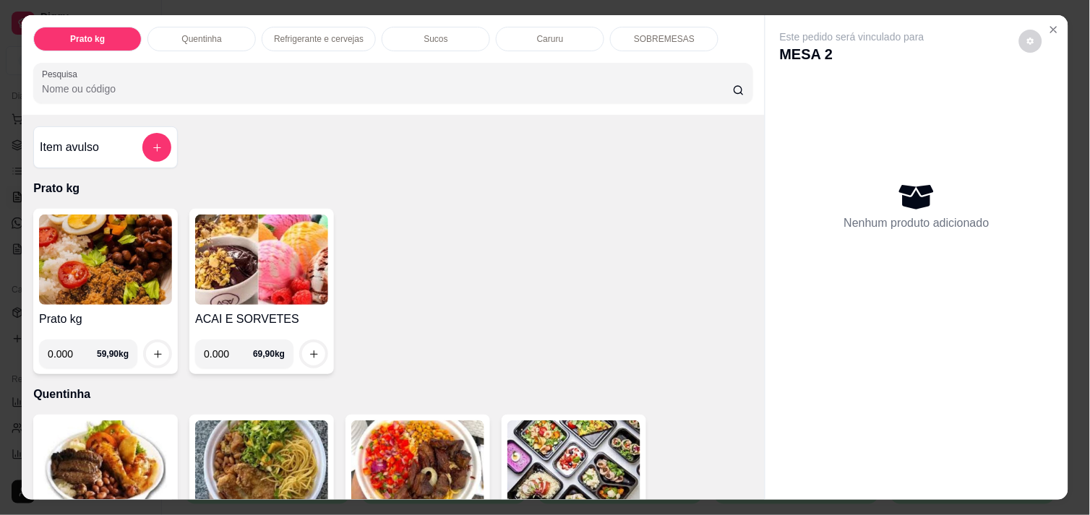
click at [221, 356] on input "0.000" at bounding box center [228, 354] width 49 height 29
type input "0.150"
click at [310, 351] on icon "increase-product-quantity" at bounding box center [313, 354] width 7 height 7
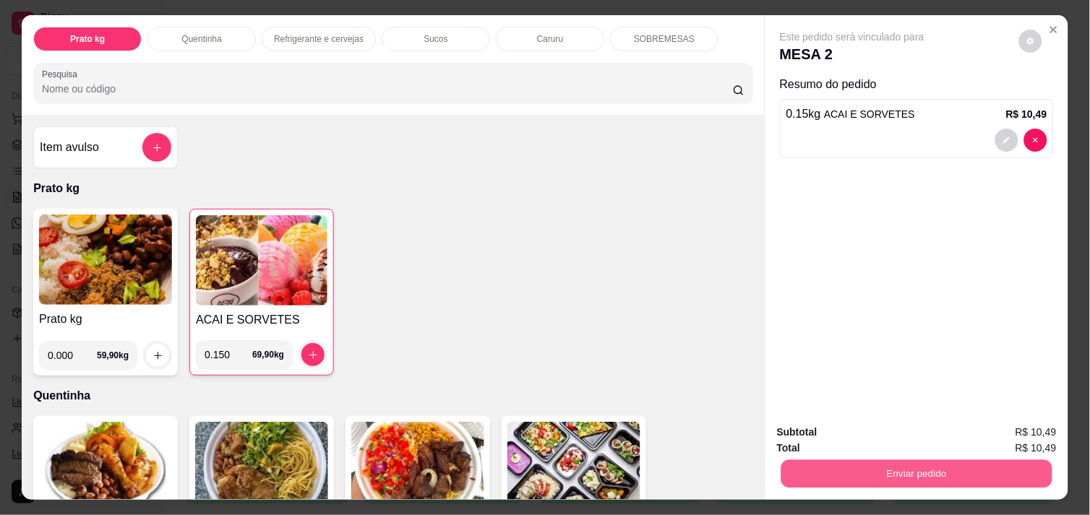
click at [888, 464] on button "Enviar pedido" at bounding box center [917, 474] width 271 height 28
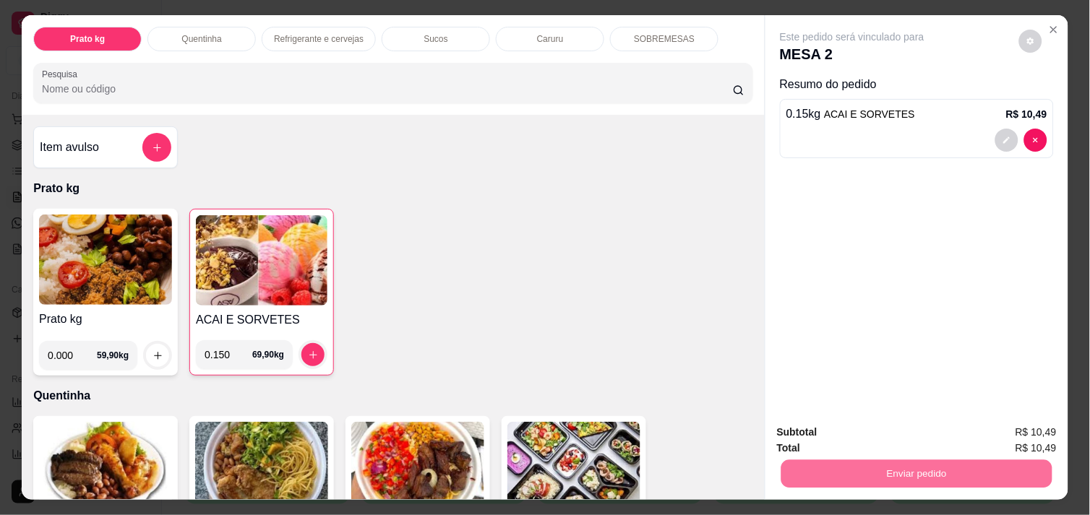
click at [863, 436] on button "Não registrar e enviar pedido" at bounding box center [869, 432] width 146 height 27
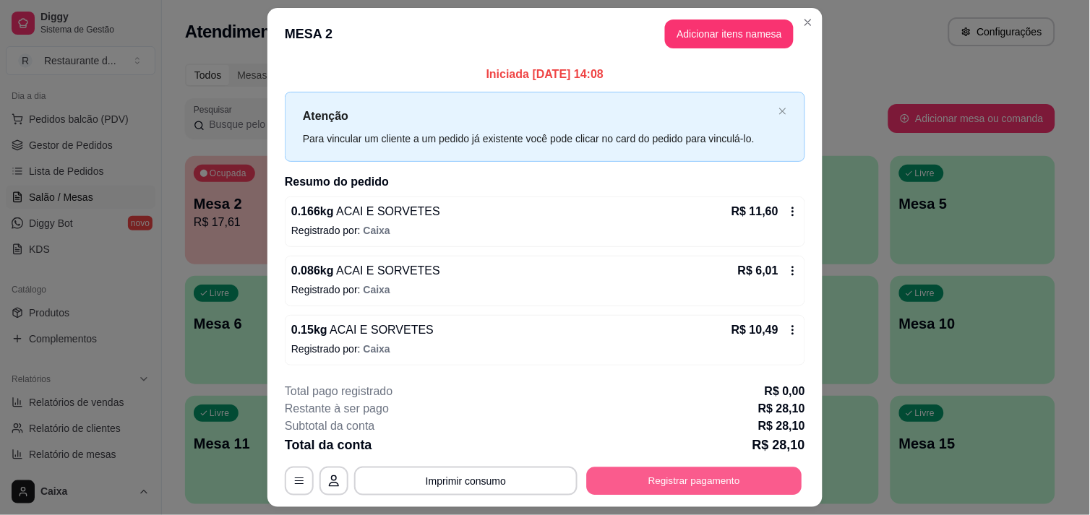
click at [695, 471] on button "Registrar pagamento" at bounding box center [694, 482] width 215 height 28
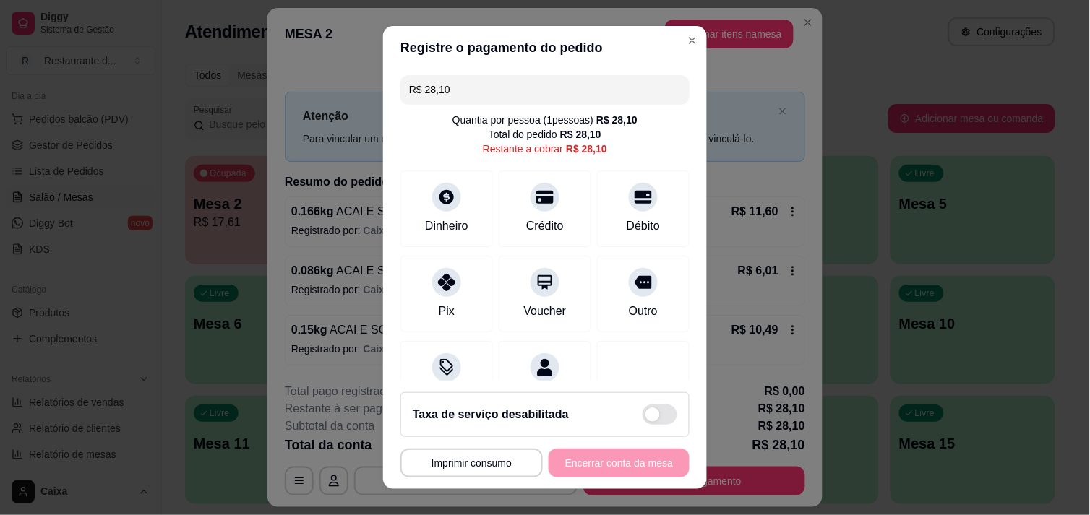
click at [576, 92] on input "R$ 28,10" at bounding box center [545, 89] width 272 height 29
click at [439, 293] on div at bounding box center [447, 278] width 32 height 32
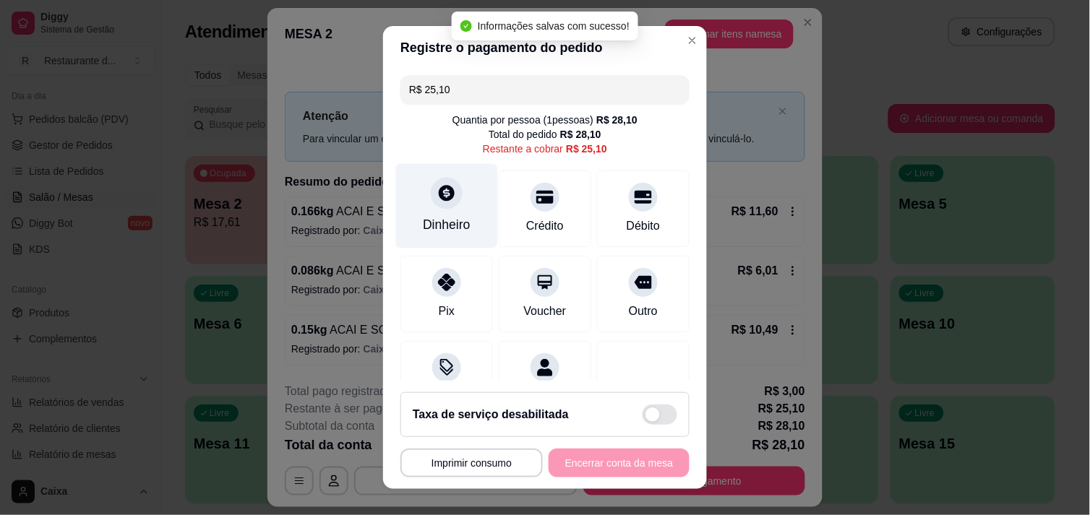
click at [436, 215] on div "Dinheiro" at bounding box center [447, 224] width 48 height 19
type input "R$ 0,00"
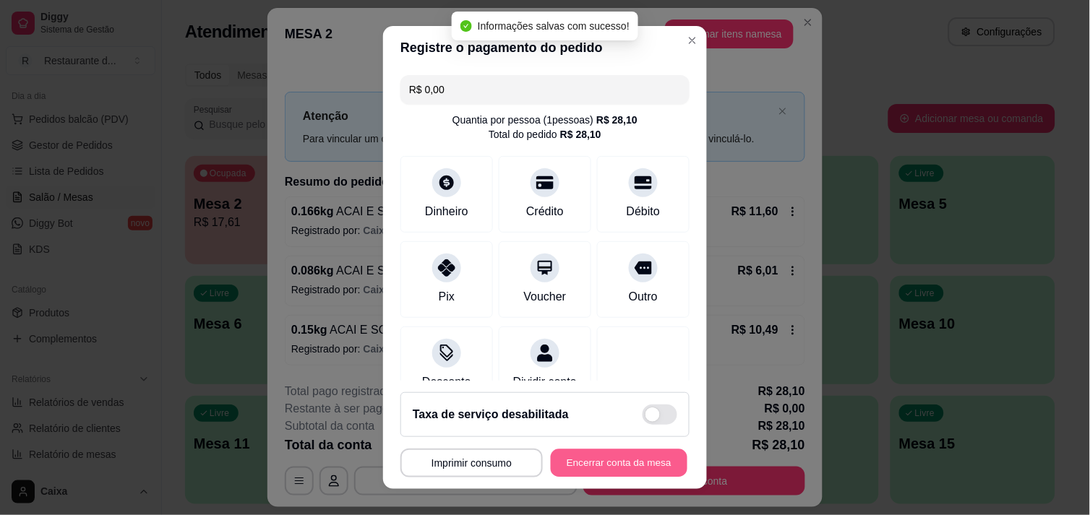
click at [595, 465] on button "Encerrar conta da mesa" at bounding box center [619, 464] width 137 height 28
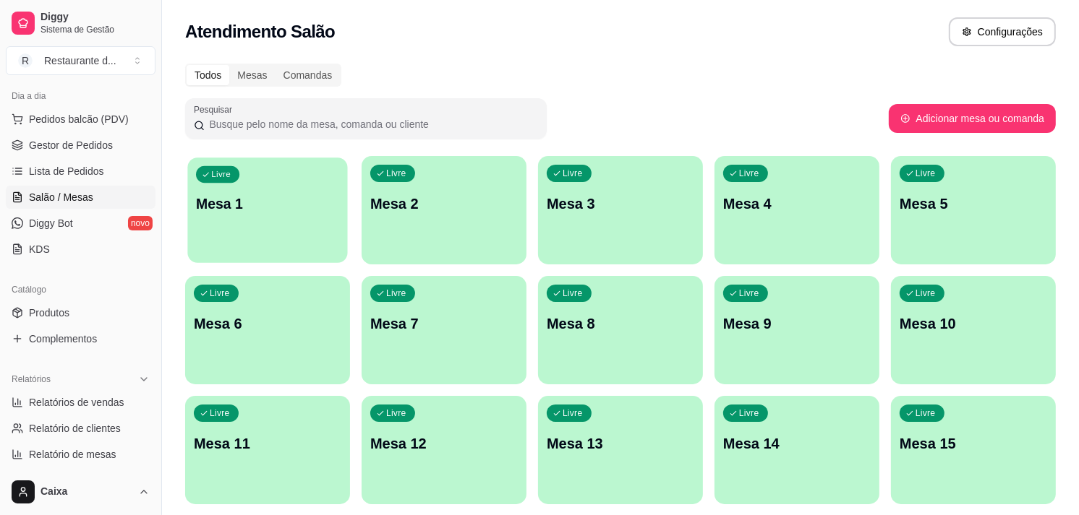
click at [296, 221] on div "Livre Mesa 1" at bounding box center [267, 202] width 160 height 88
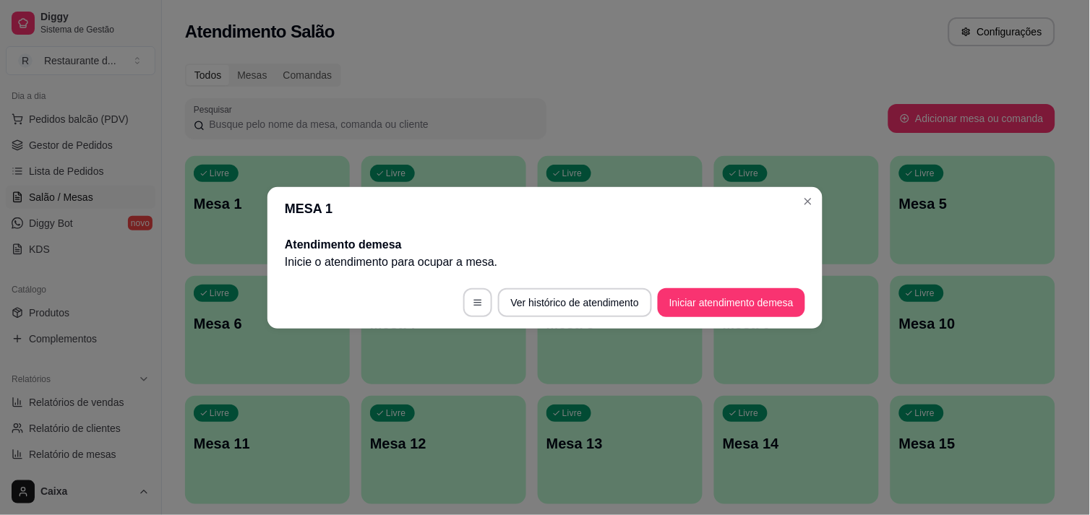
click at [719, 322] on footer "Ver histórico de atendimento Iniciar atendimento de mesa" at bounding box center [544, 303] width 555 height 52
click at [714, 299] on button "Iniciar atendimento de mesa" at bounding box center [731, 302] width 143 height 28
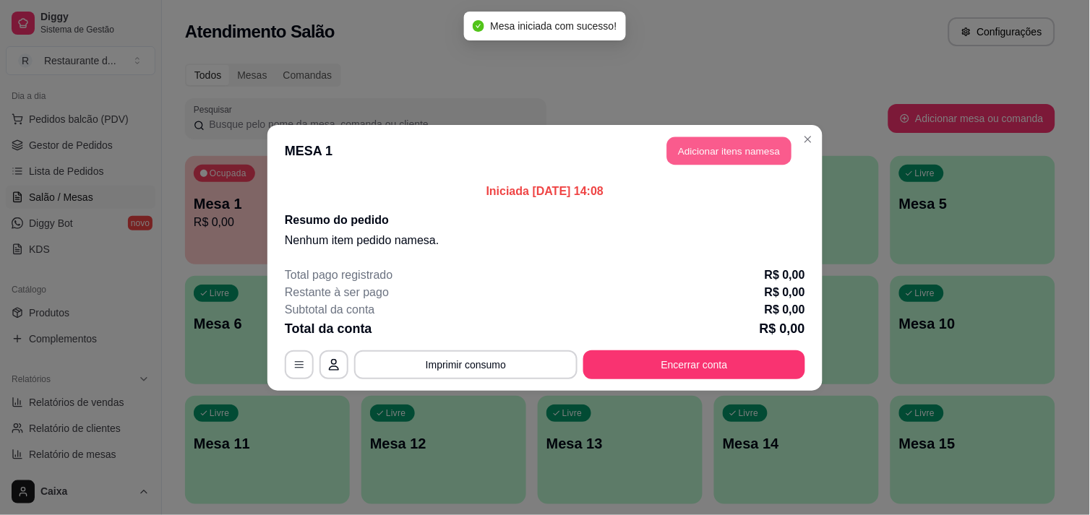
click at [748, 157] on button "Adicionar itens na mesa" at bounding box center [729, 151] width 124 height 28
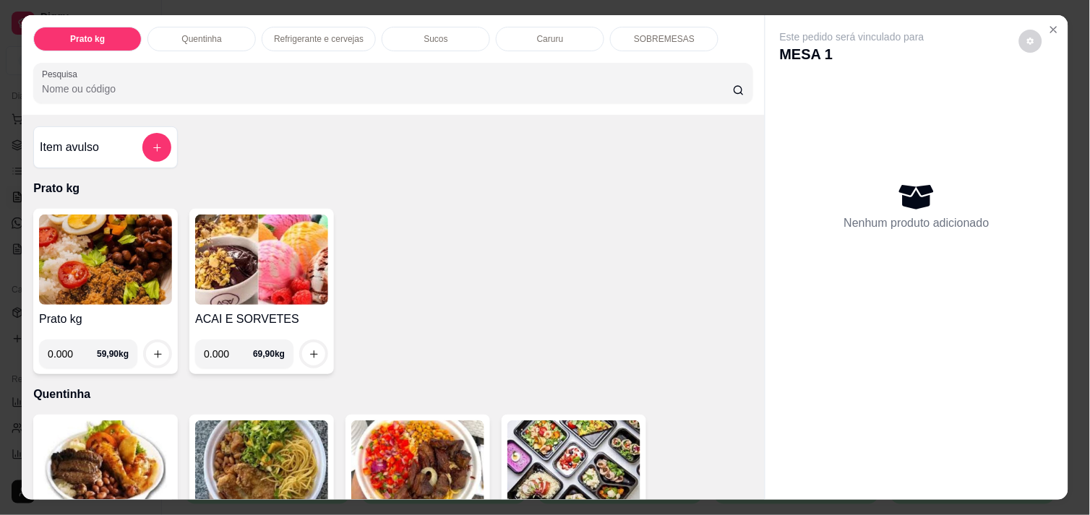
click at [222, 347] on input "0.000" at bounding box center [228, 354] width 49 height 29
type input "0.168"
click at [309, 349] on icon "increase-product-quantity" at bounding box center [314, 354] width 11 height 11
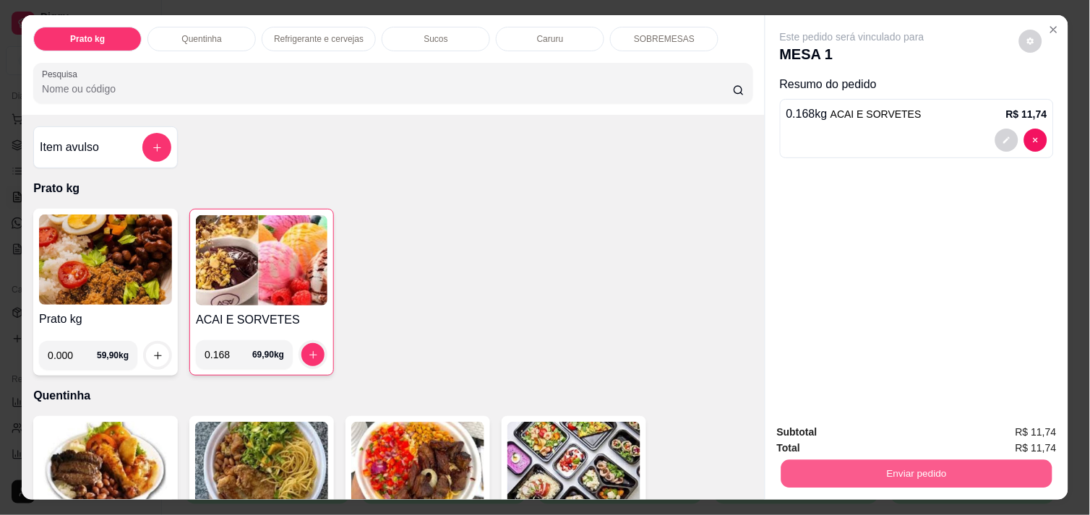
click at [941, 466] on button "Enviar pedido" at bounding box center [917, 474] width 271 height 28
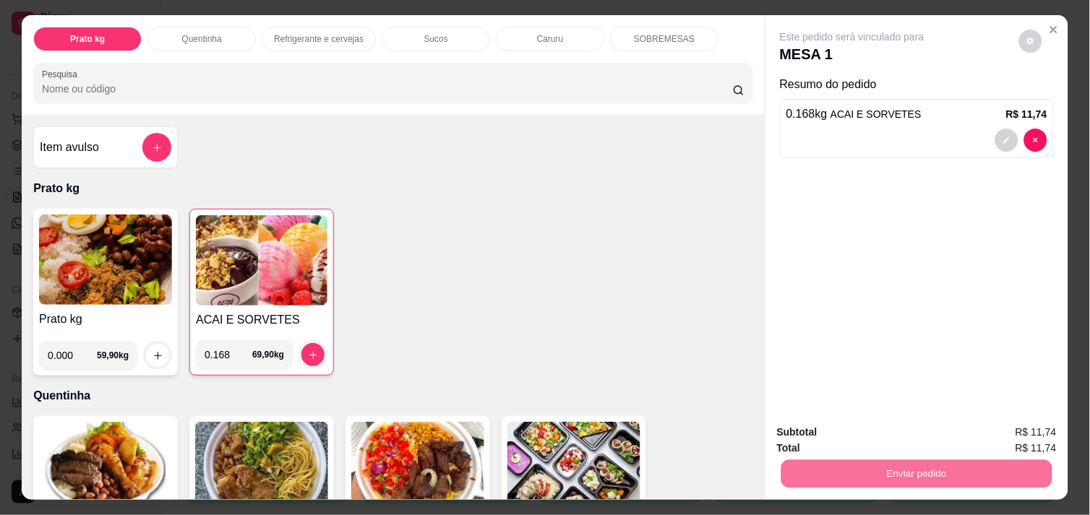
click at [878, 427] on button "Não registrar e enviar pedido" at bounding box center [869, 432] width 146 height 27
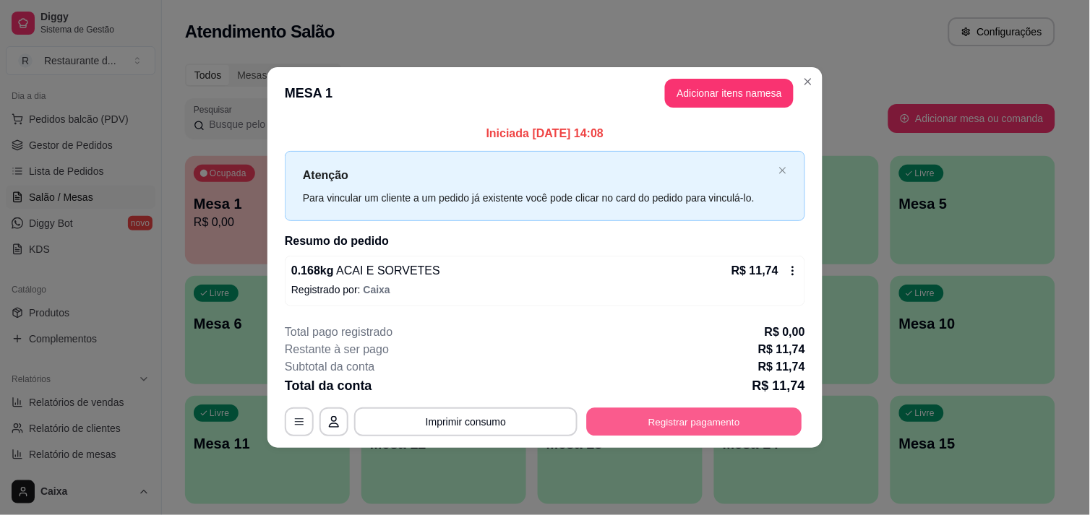
click at [761, 423] on button "Registrar pagamento" at bounding box center [694, 422] width 215 height 28
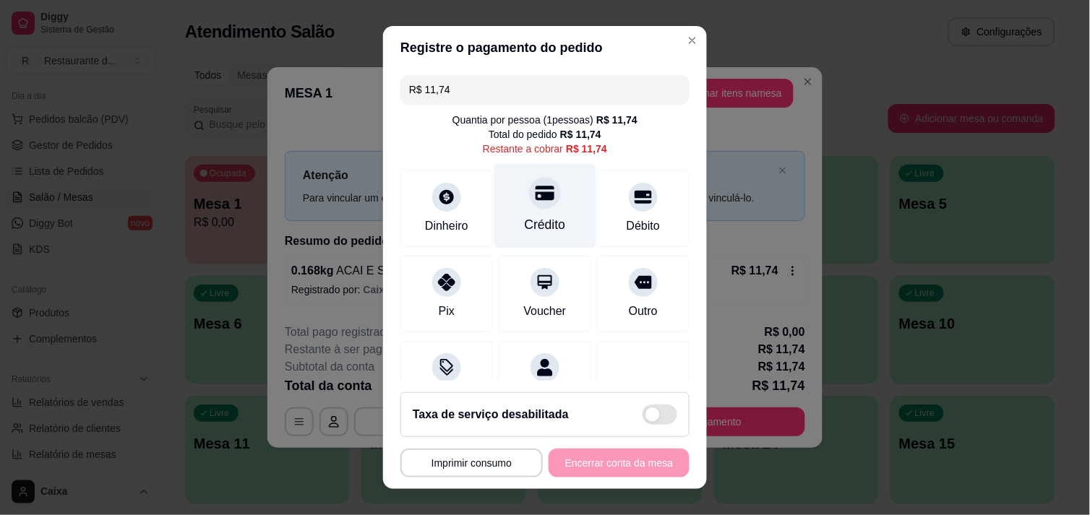
click at [525, 218] on div "Crédito" at bounding box center [545, 224] width 41 height 19
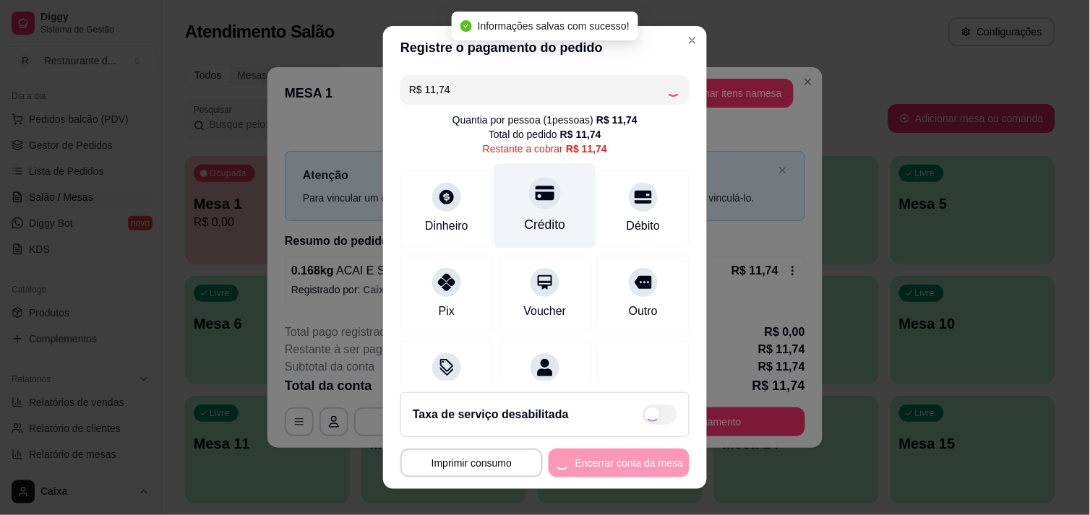
type input "R$ 0,00"
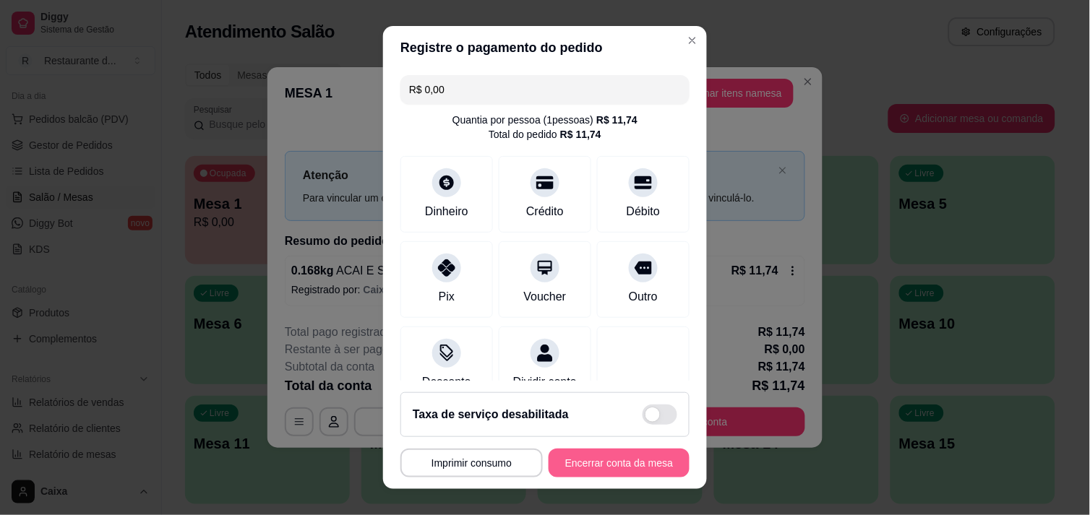
click at [633, 466] on button "Encerrar conta da mesa" at bounding box center [619, 463] width 141 height 29
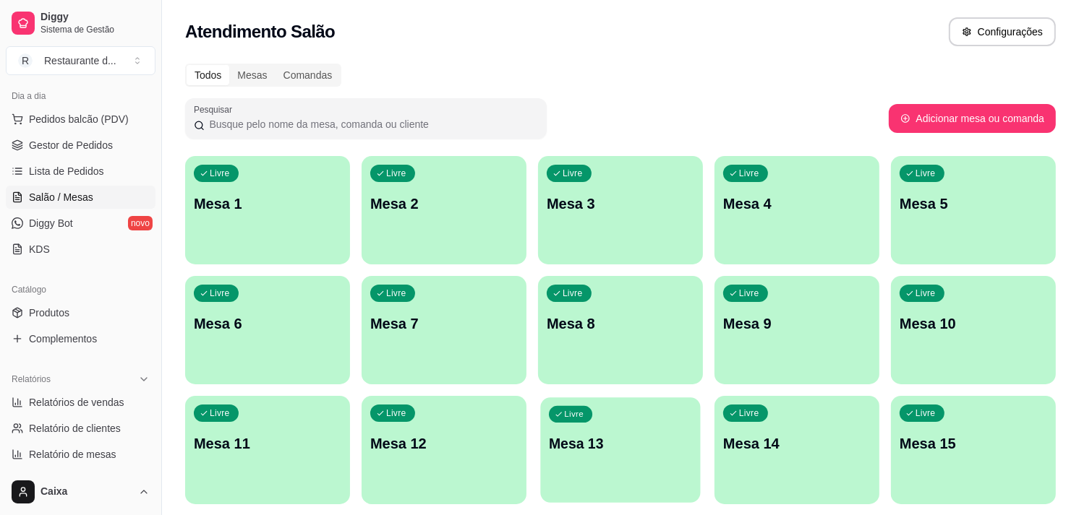
click at [633, 466] on div "Livre Mesa 13" at bounding box center [620, 442] width 160 height 88
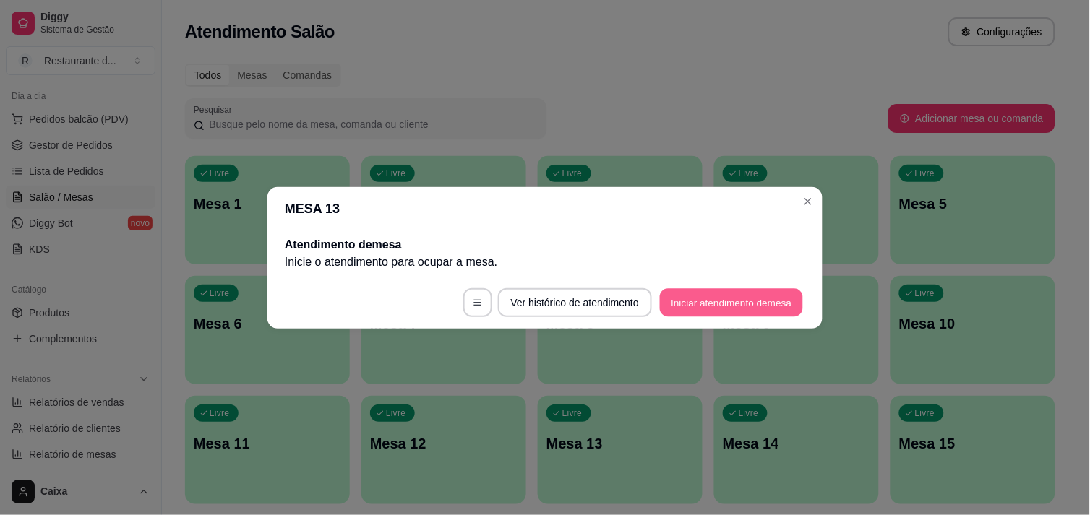
click at [706, 298] on button "Iniciar atendimento de mesa" at bounding box center [731, 302] width 143 height 28
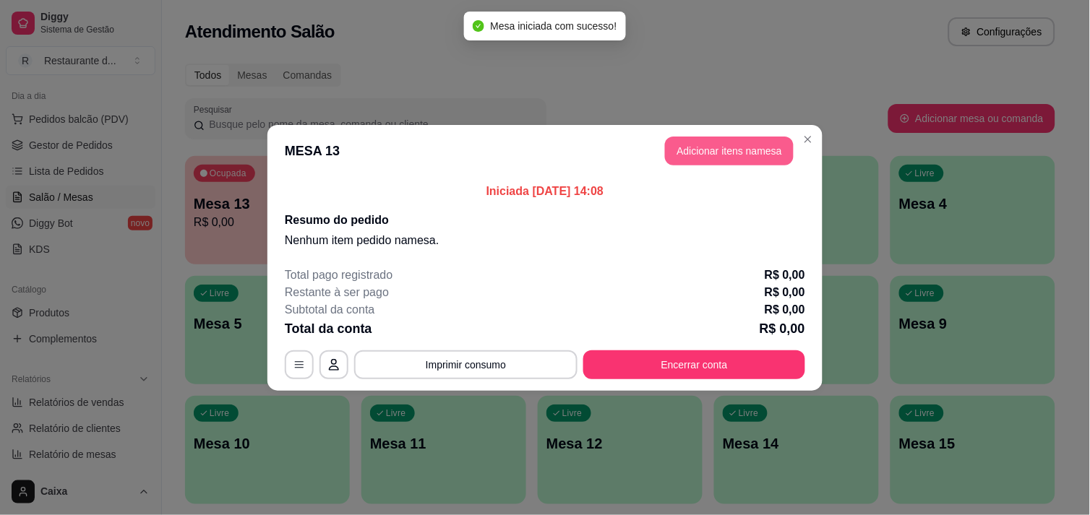
click at [728, 147] on button "Adicionar itens na mesa" at bounding box center [729, 151] width 129 height 29
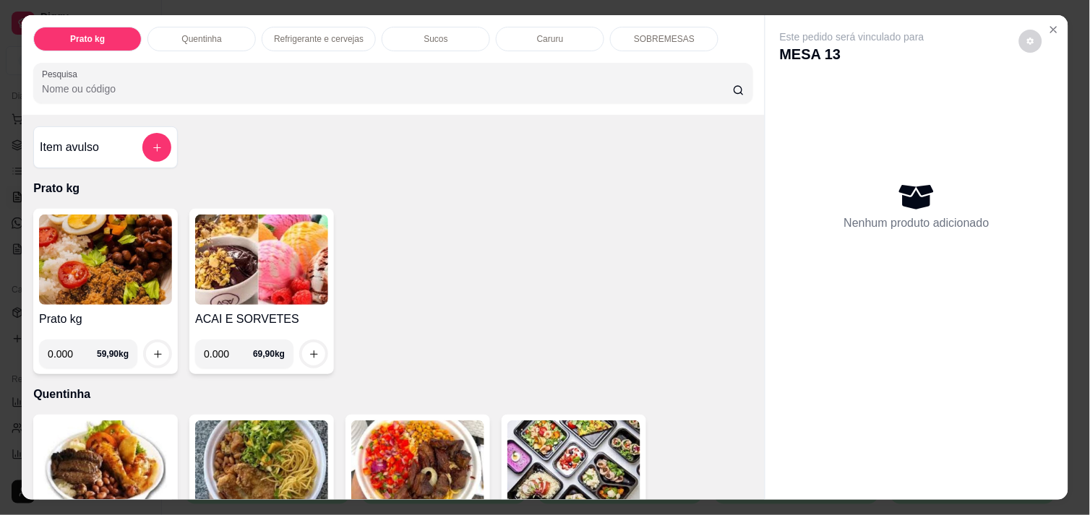
click at [66, 351] on input "0.000" at bounding box center [72, 354] width 49 height 29
type input "0.752"
click at [159, 343] on button "increase-product-quantity" at bounding box center [158, 354] width 22 height 22
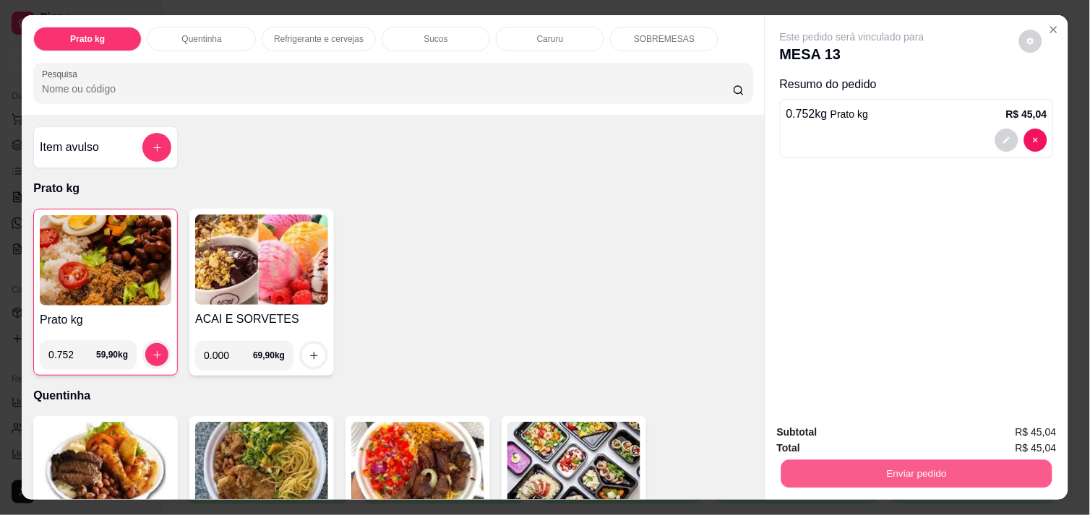
click at [802, 474] on button "Enviar pedido" at bounding box center [917, 474] width 271 height 28
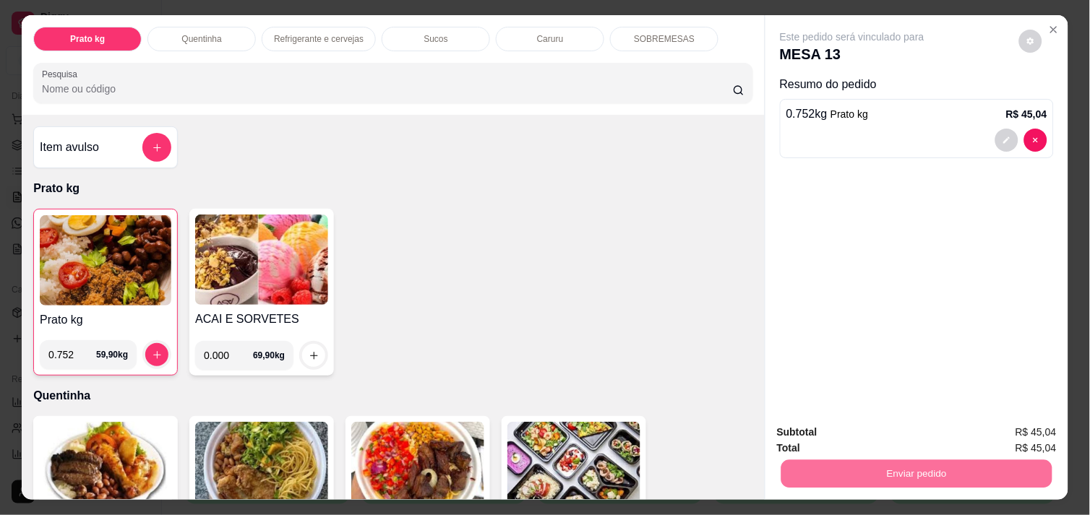
click at [808, 428] on button "Não registrar e enviar pedido" at bounding box center [869, 432] width 146 height 27
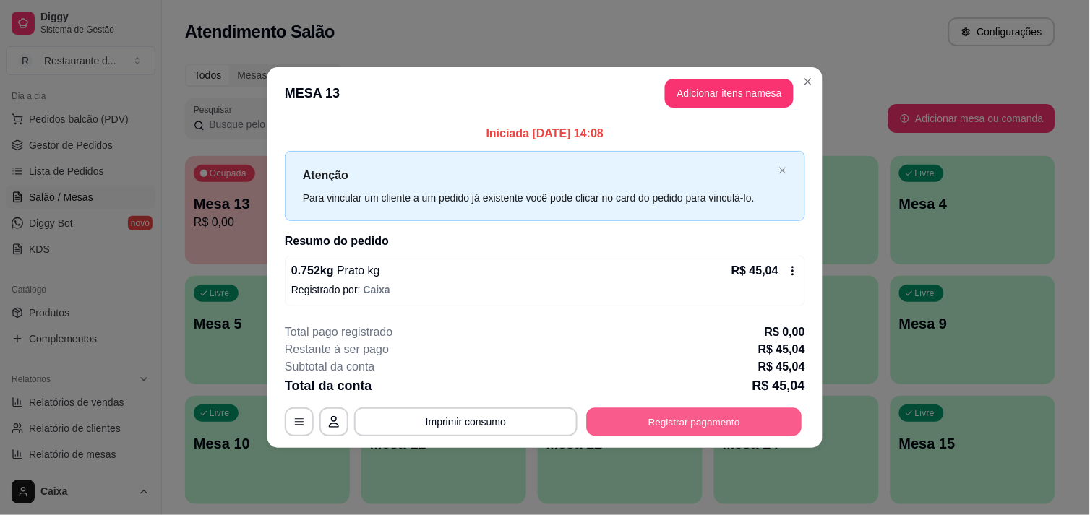
click at [696, 427] on button "Registrar pagamento" at bounding box center [694, 422] width 215 height 28
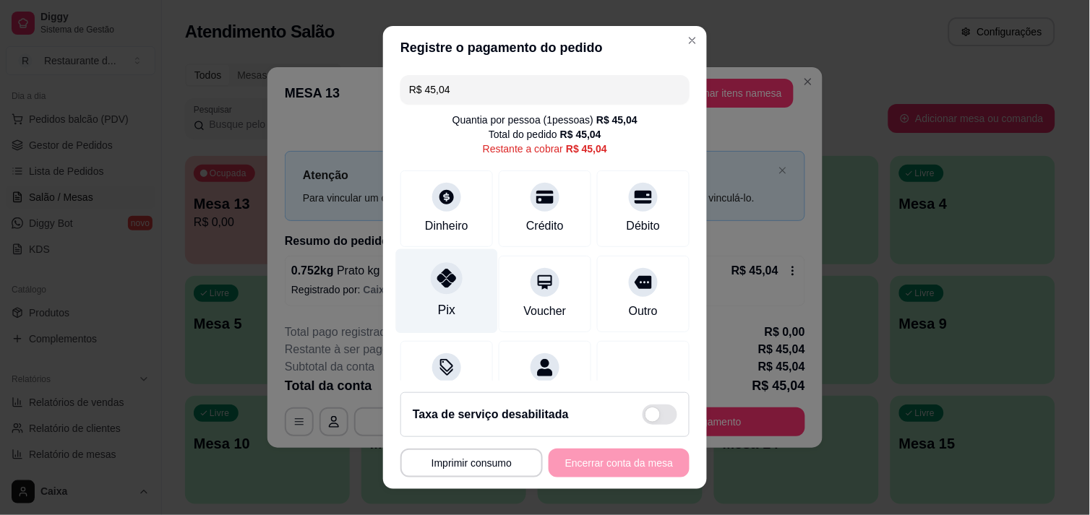
click at [445, 293] on div "Pix" at bounding box center [447, 291] width 102 height 85
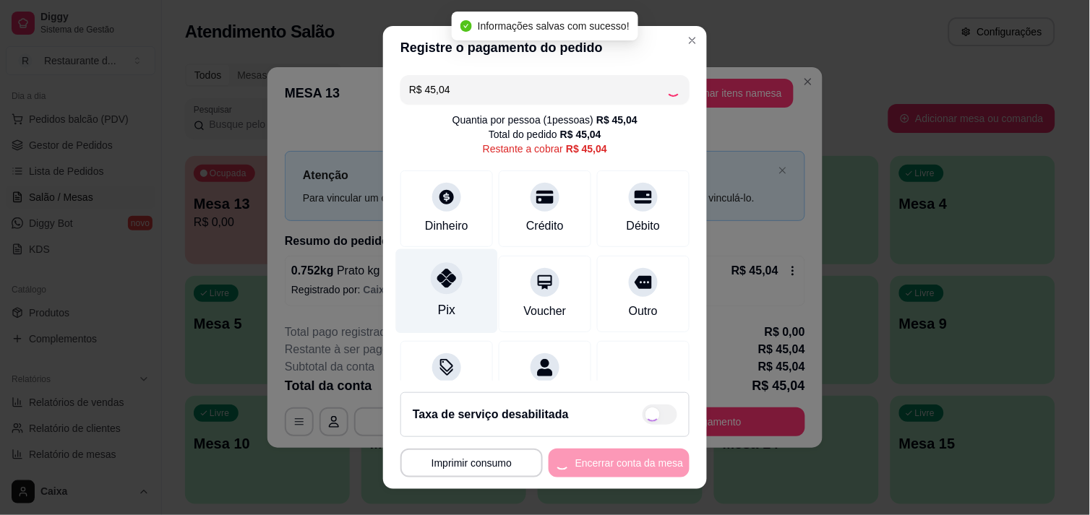
type input "R$ 0,00"
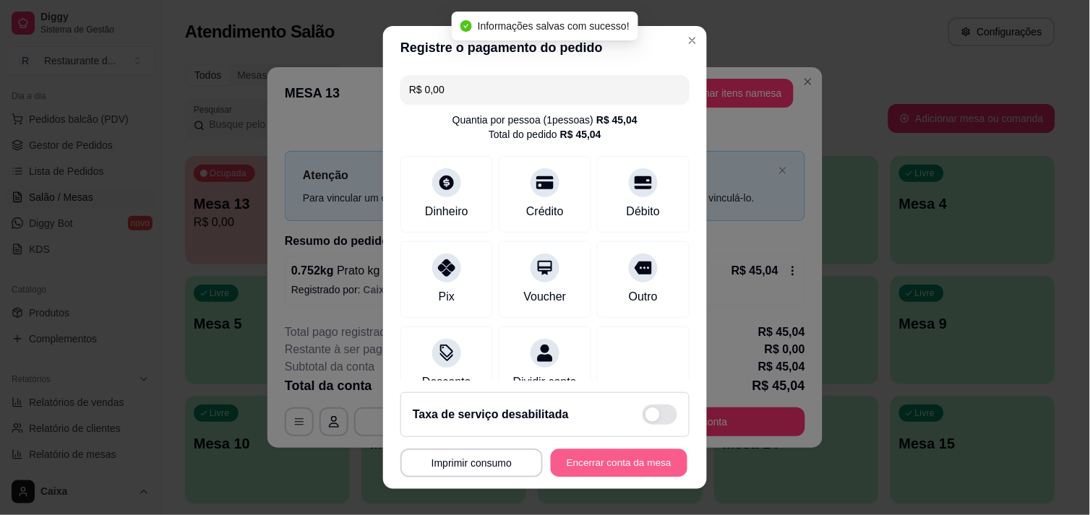
click at [596, 468] on button "Encerrar conta da mesa" at bounding box center [619, 464] width 137 height 28
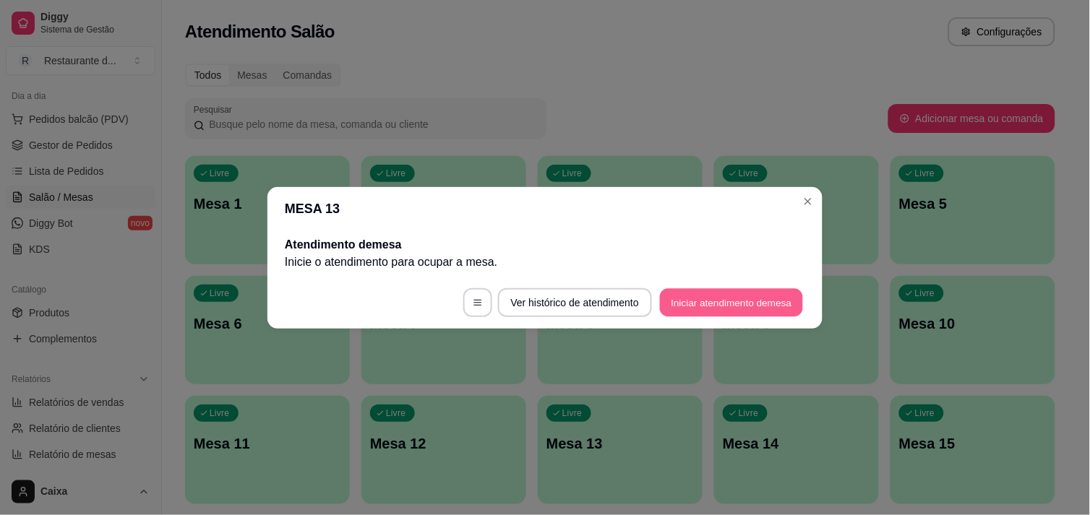
click at [701, 314] on button "Iniciar atendimento de mesa" at bounding box center [731, 302] width 143 height 28
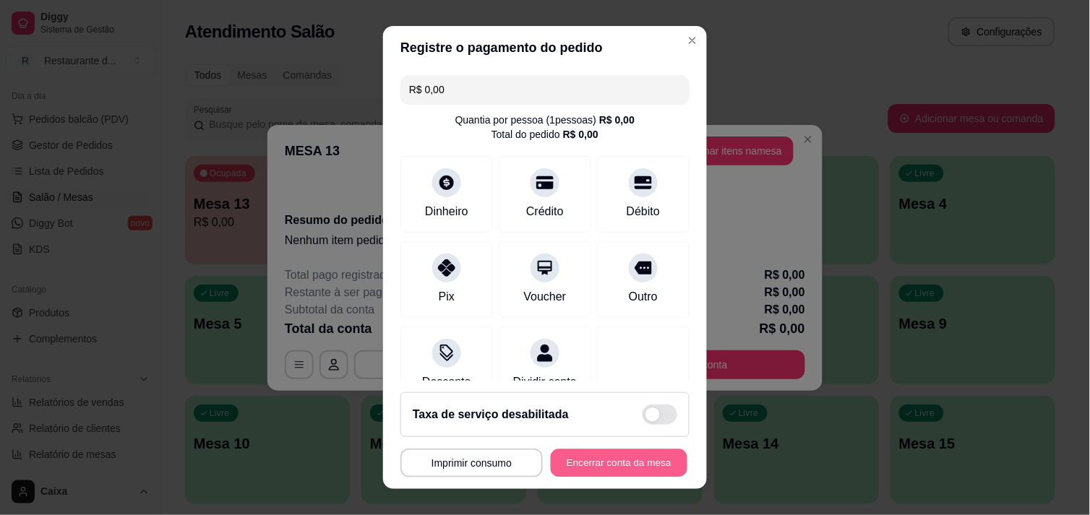
click at [576, 460] on button "Encerrar conta da mesa" at bounding box center [619, 464] width 137 height 28
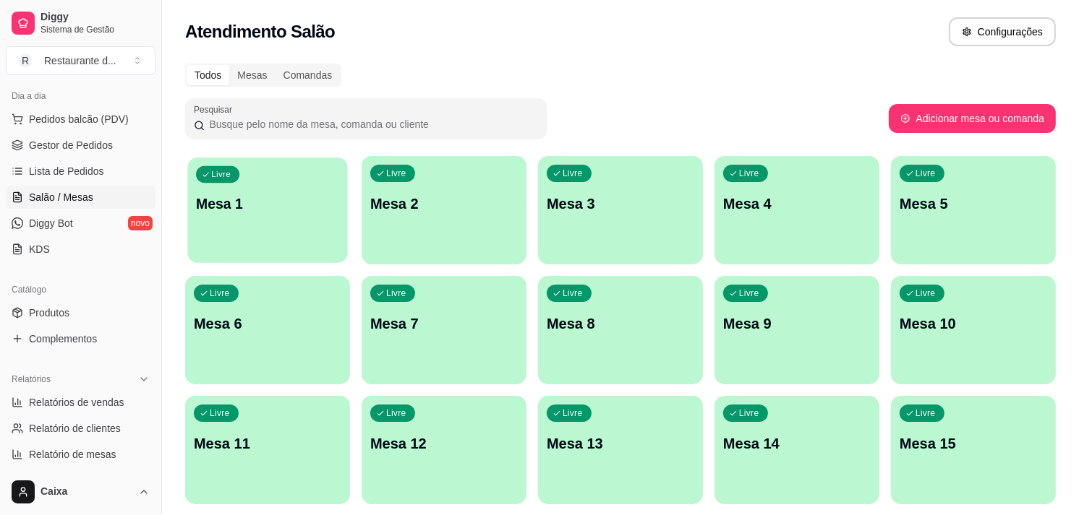
click at [263, 213] on p "Mesa 1" at bounding box center [267, 204] width 143 height 20
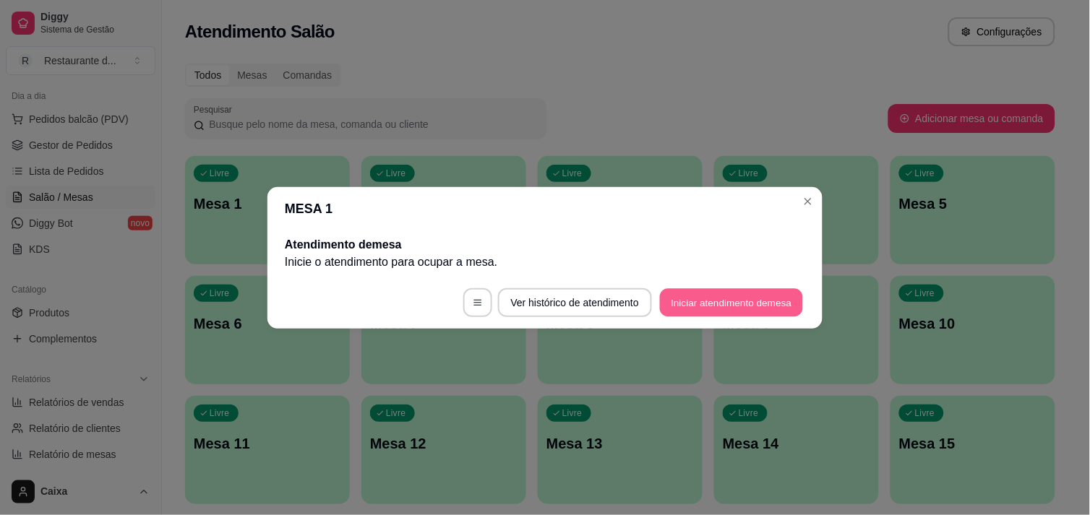
click at [690, 309] on button "Iniciar atendimento de mesa" at bounding box center [731, 302] width 143 height 28
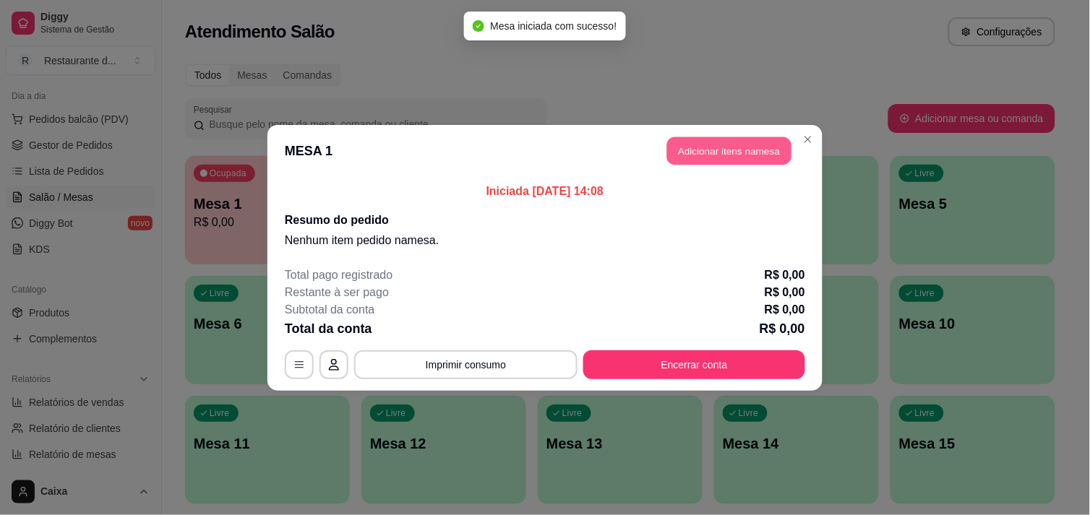
click at [695, 150] on button "Adicionar itens na mesa" at bounding box center [729, 151] width 124 height 28
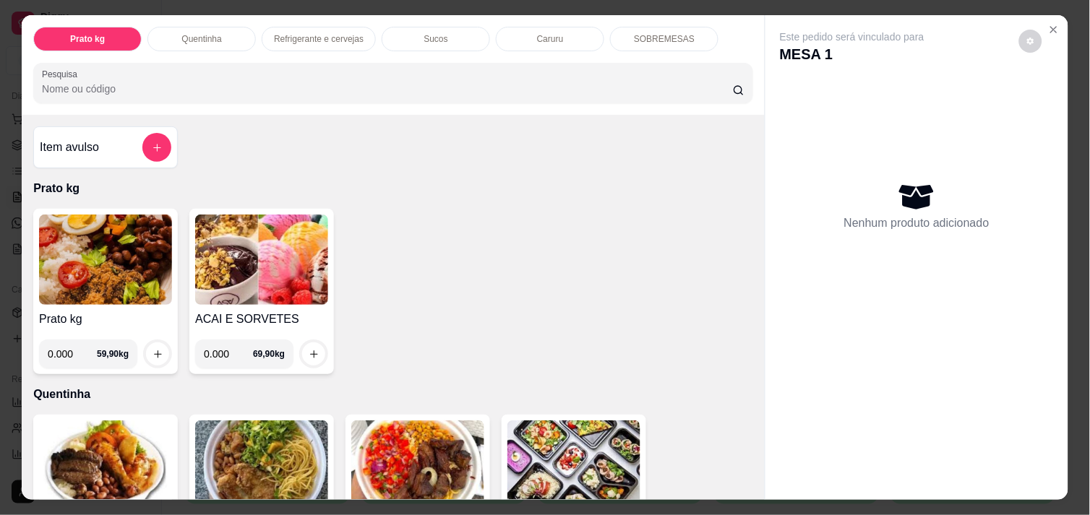
click at [225, 348] on input "0.000" at bounding box center [228, 354] width 49 height 29
type input "0.192"
click at [315, 354] on button "increase-product-quantity" at bounding box center [314, 354] width 22 height 22
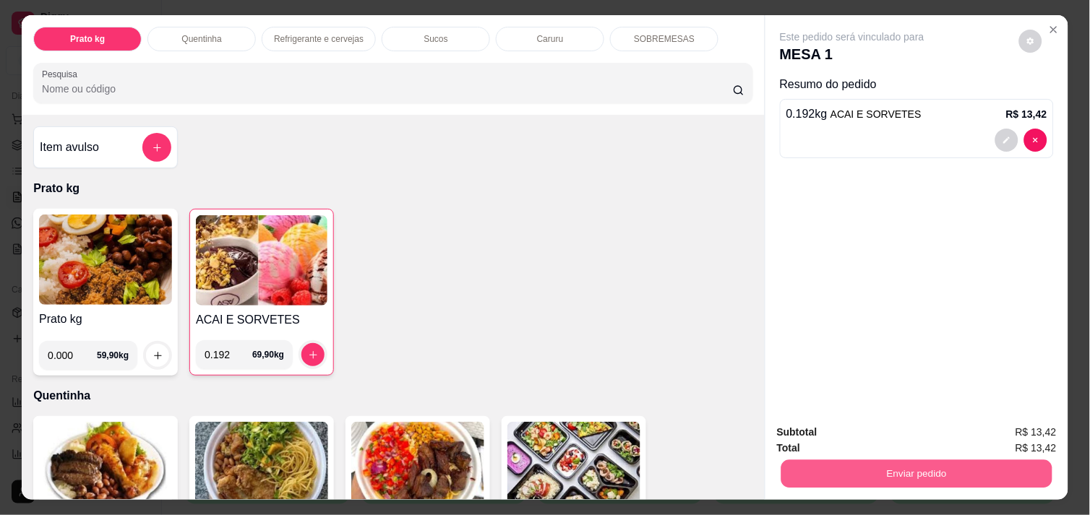
click at [844, 473] on button "Enviar pedido" at bounding box center [917, 474] width 271 height 28
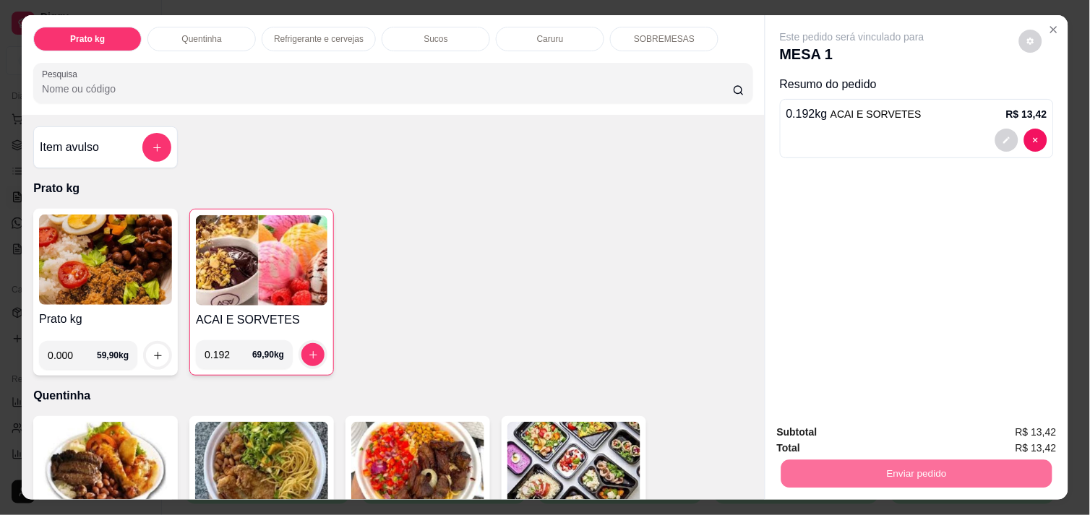
click at [840, 440] on button "Não registrar e enviar pedido" at bounding box center [869, 432] width 146 height 27
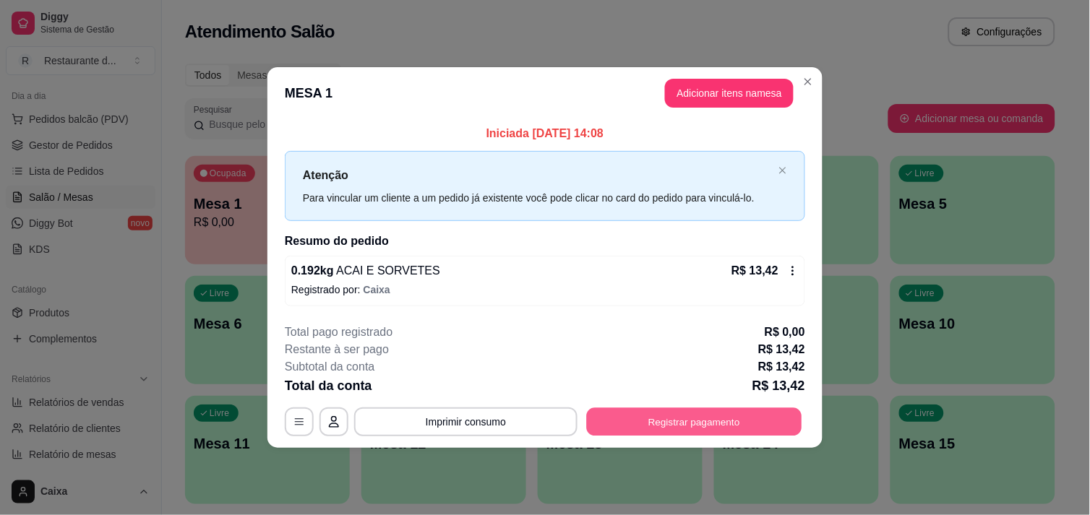
click at [761, 425] on button "Registrar pagamento" at bounding box center [694, 422] width 215 height 28
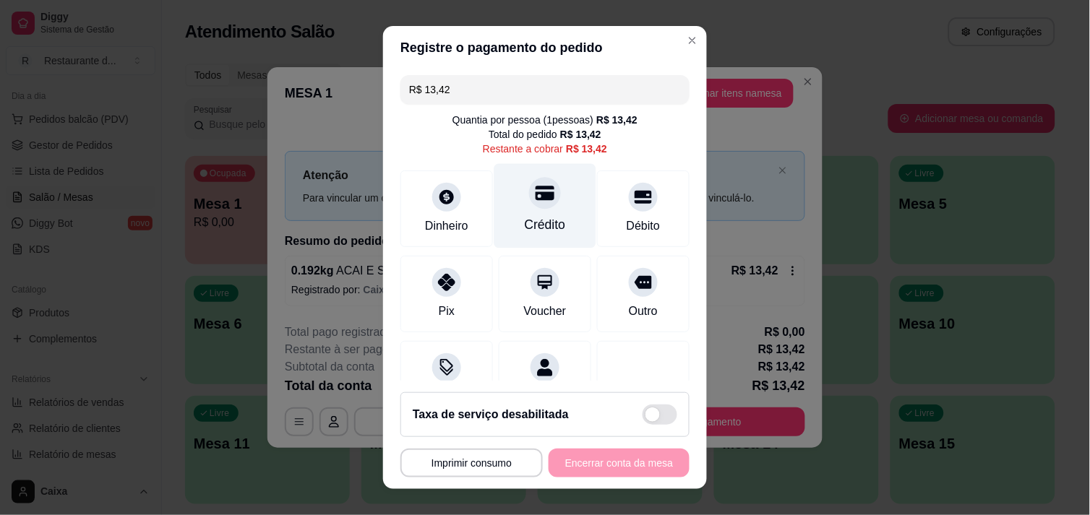
click at [545, 212] on div "Crédito" at bounding box center [546, 205] width 102 height 85
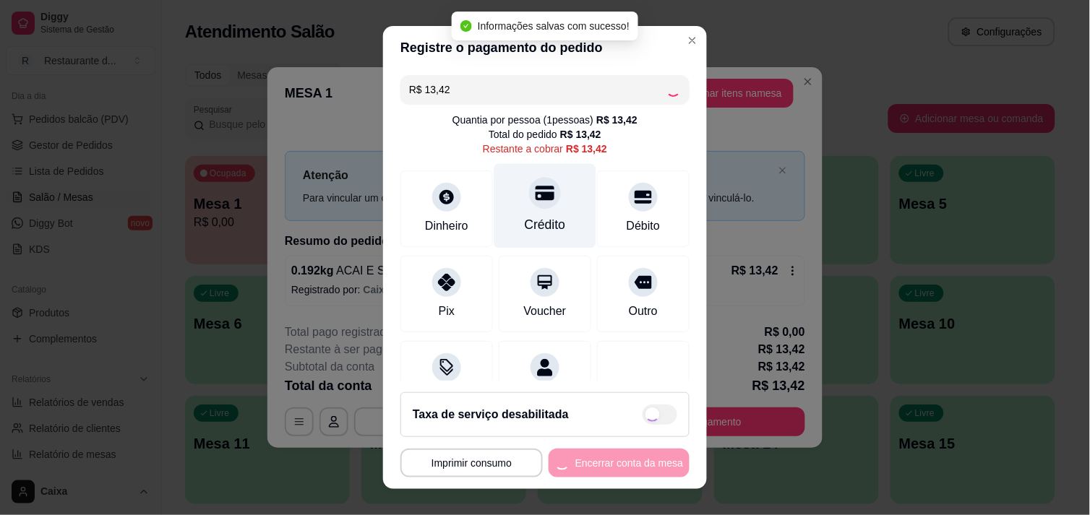
type input "R$ 0,00"
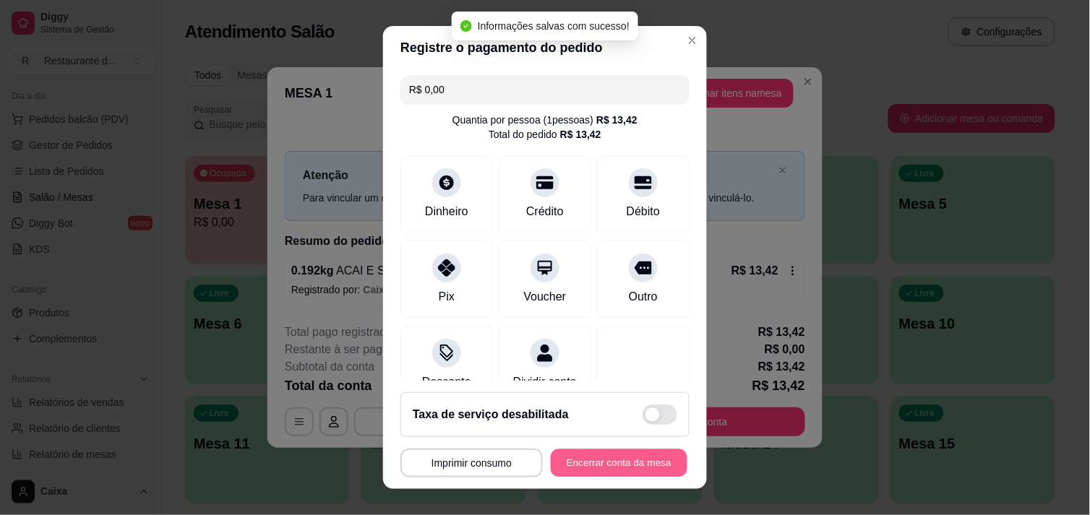
click at [638, 458] on button "Encerrar conta da mesa" at bounding box center [619, 464] width 137 height 28
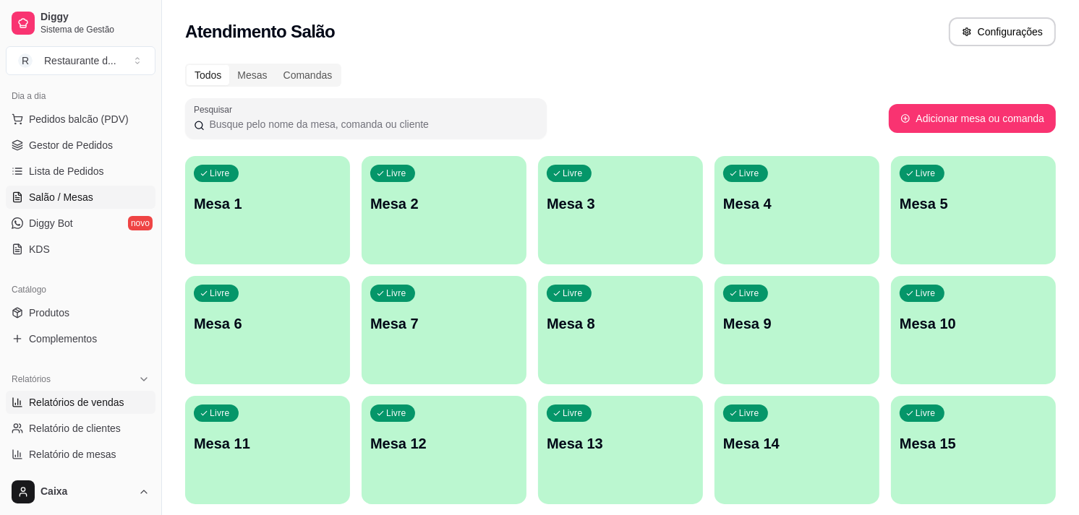
click at [112, 402] on span "Relatórios de vendas" at bounding box center [76, 402] width 95 height 14
select select "ALL"
select select "0"
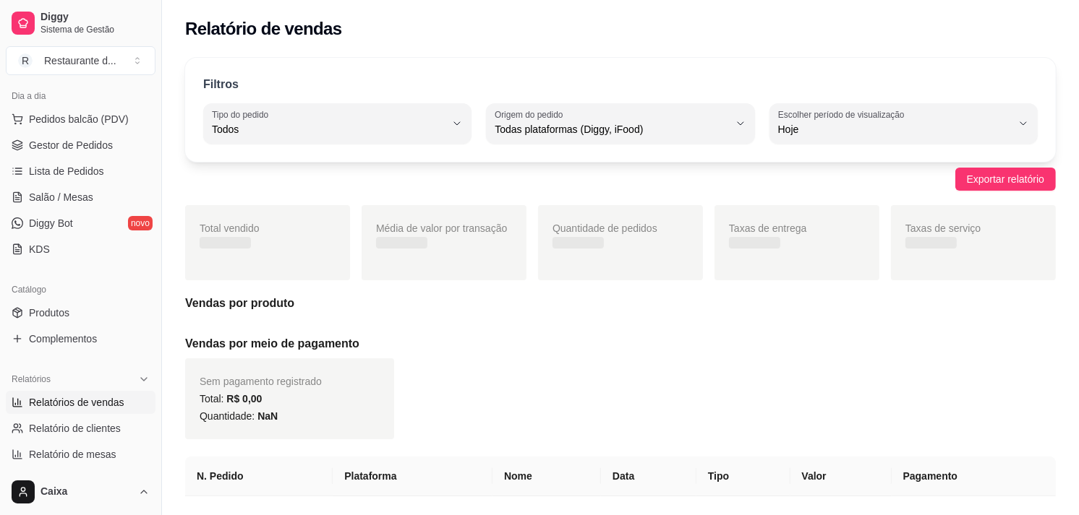
click at [1076, 494] on div "Filtros ALL Tipo do pedido Todos Entrega Retirada Mesa Consumo local Tipo do pe…" at bounding box center [620, 342] width 917 height 586
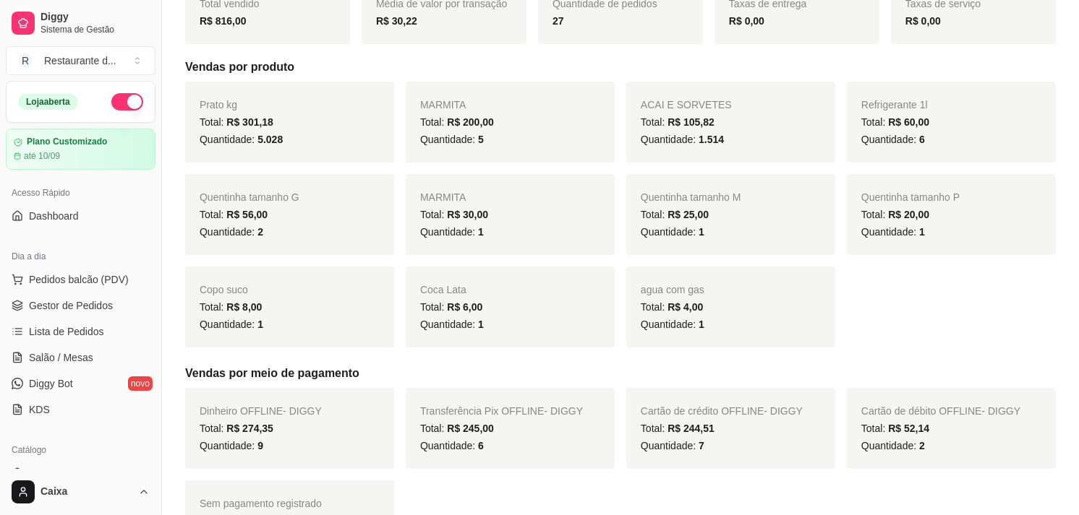
click at [118, 105] on button "button" at bounding box center [127, 101] width 32 height 17
